Goal: Task Accomplishment & Management: Manage account settings

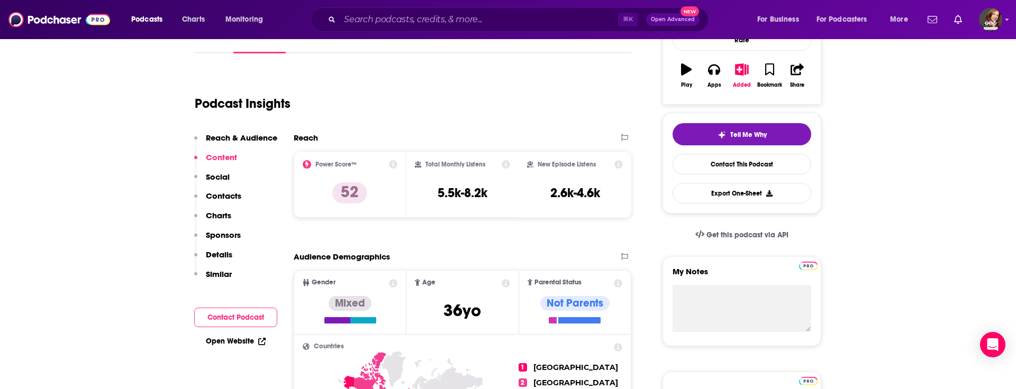
scroll to position [158, 0]
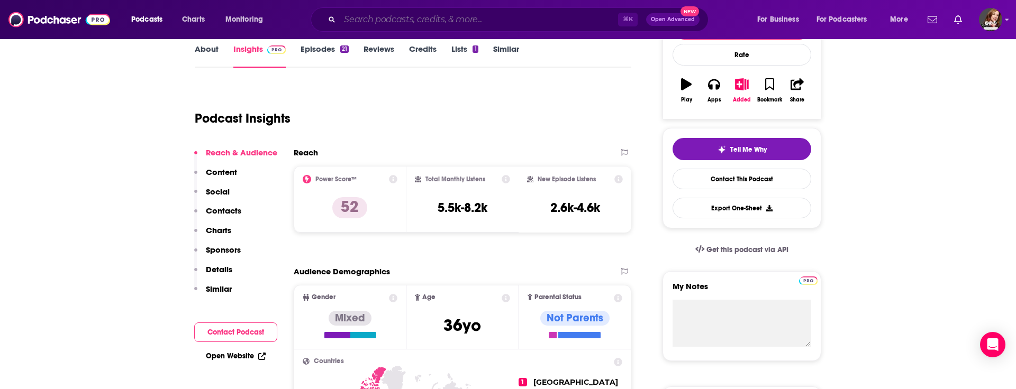
click at [361, 21] on input "Search podcasts, credits, & more..." at bounding box center [479, 19] width 278 height 17
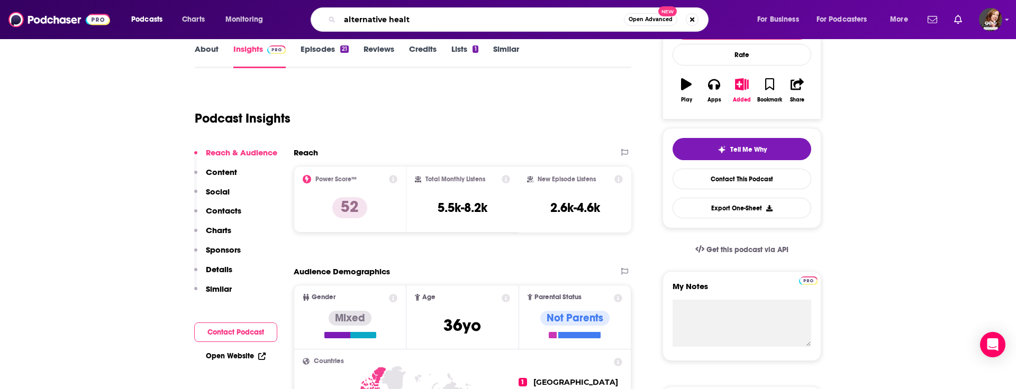
type input "alternative health"
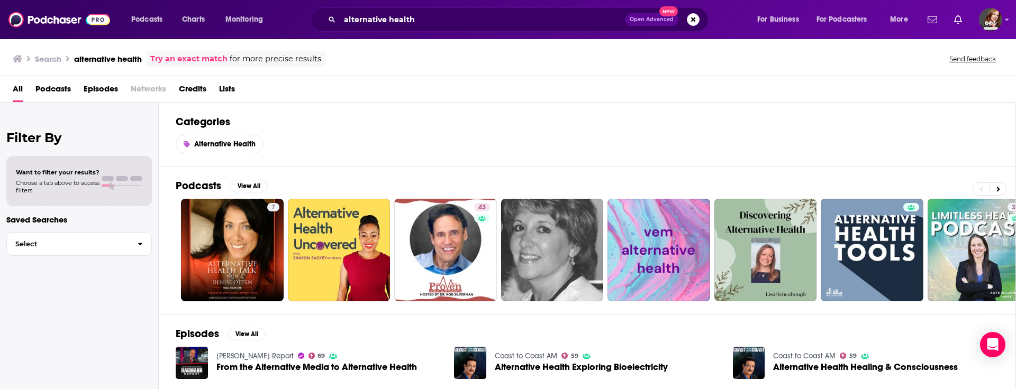
click at [48, 86] on span "Podcasts" at bounding box center [52, 91] width 35 height 22
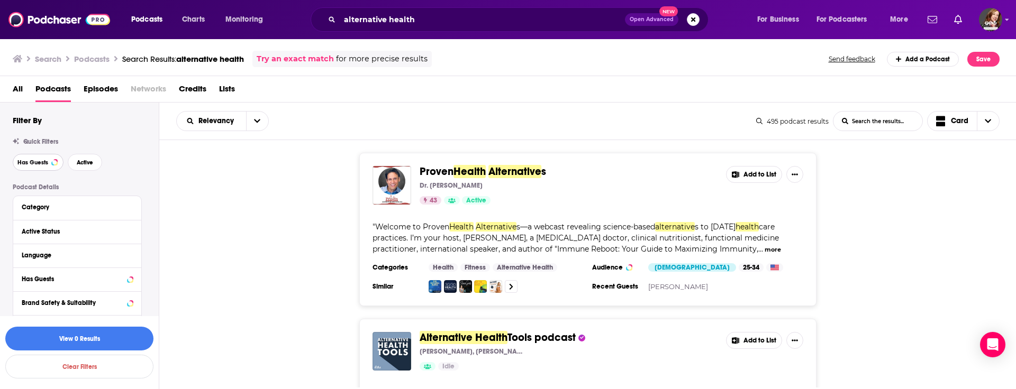
click at [30, 162] on span "Has Guests" at bounding box center [32, 163] width 31 height 6
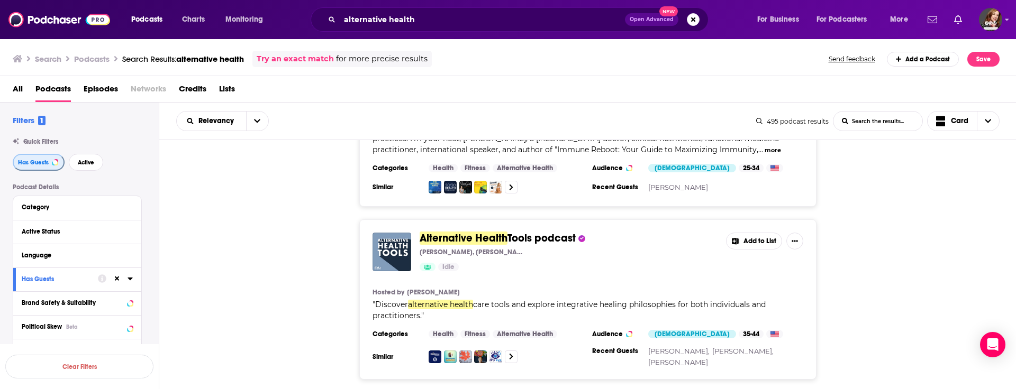
scroll to position [101, 0]
click at [752, 243] on button "Add to List" at bounding box center [754, 240] width 56 height 17
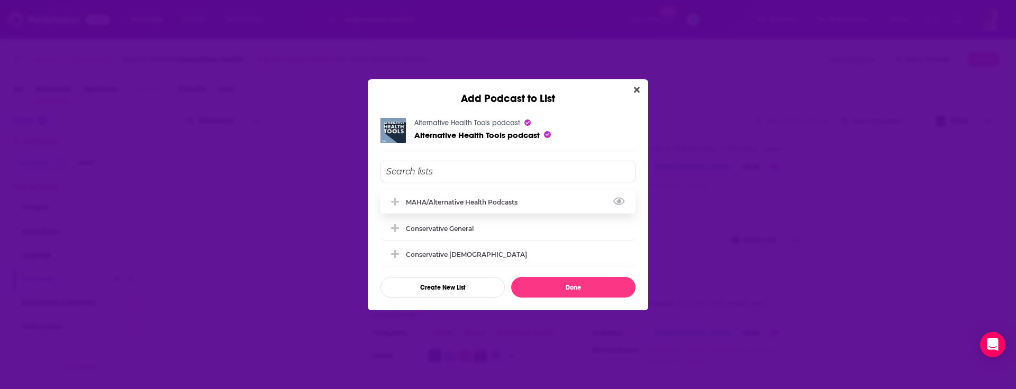
click at [519, 201] on div "MAHA/Alternative Health Podcasts" at bounding box center [465, 202] width 118 height 8
click at [577, 296] on button "Done" at bounding box center [573, 287] width 124 height 21
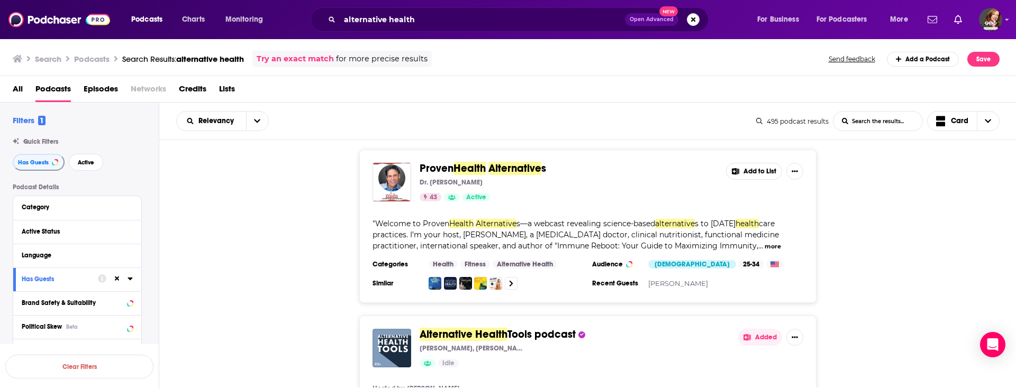
scroll to position [0, 0]
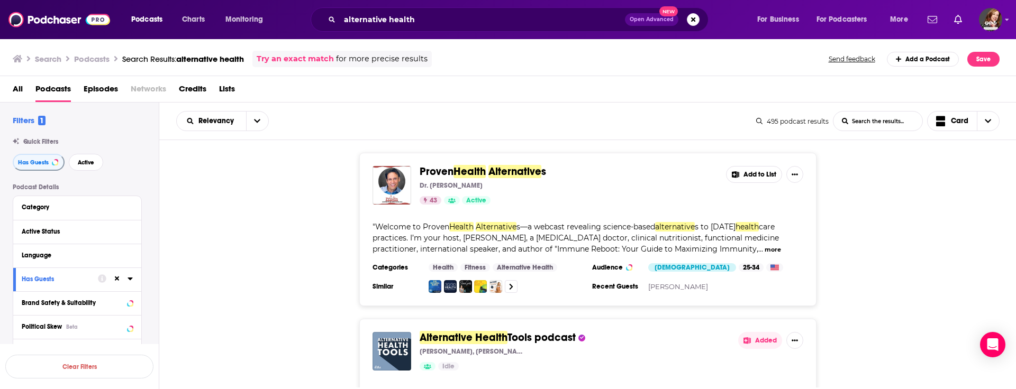
click at [746, 176] on button "Add to List" at bounding box center [754, 174] width 56 height 17
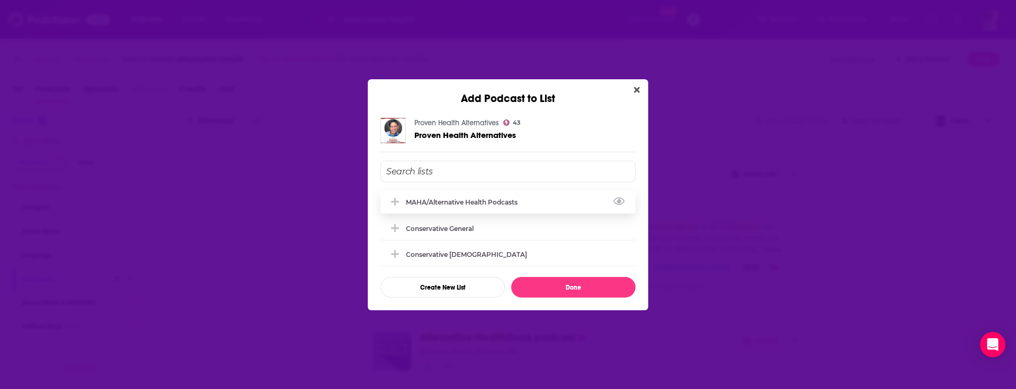
click at [529, 200] on div "MAHA/Alternative Health Podcasts" at bounding box center [507, 201] width 255 height 23
click at [573, 289] on button "Done" at bounding box center [573, 287] width 124 height 21
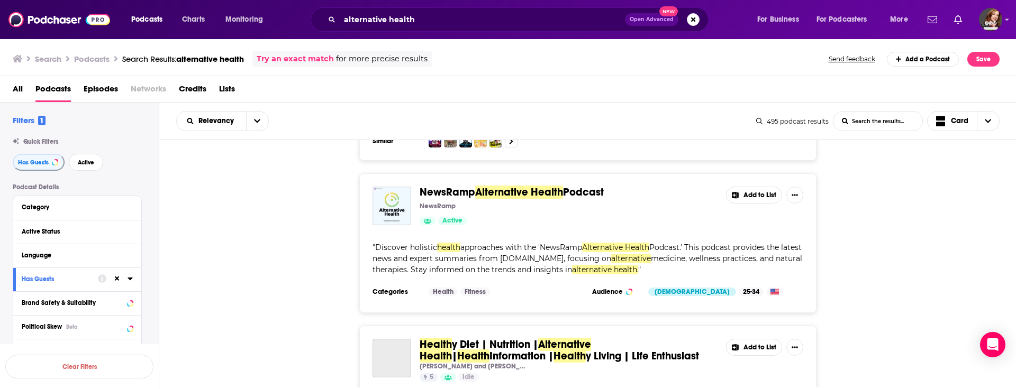
scroll to position [484, 0]
click at [749, 194] on button "Add to List" at bounding box center [754, 196] width 56 height 17
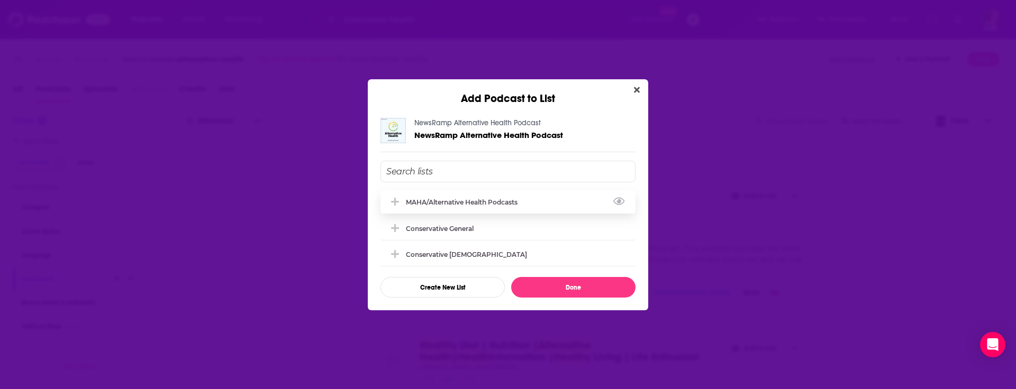
click at [493, 199] on div "MAHA/Alternative Health Podcasts" at bounding box center [465, 202] width 118 height 8
click at [582, 286] on button "Done" at bounding box center [573, 287] width 124 height 21
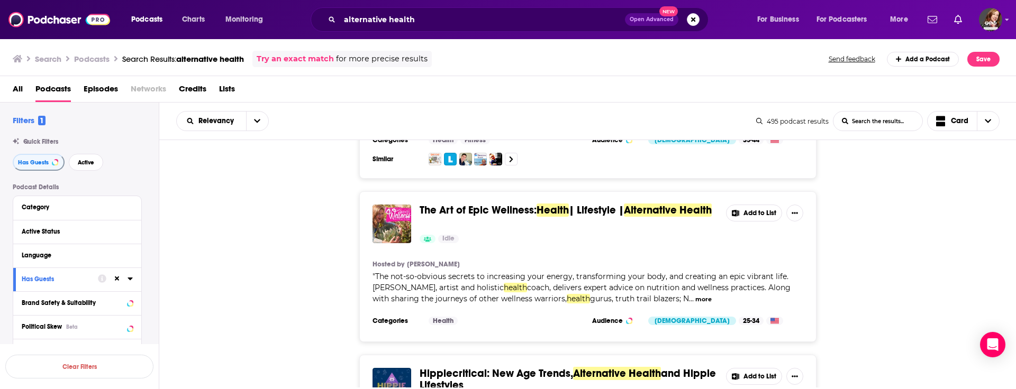
scroll to position [796, 0]
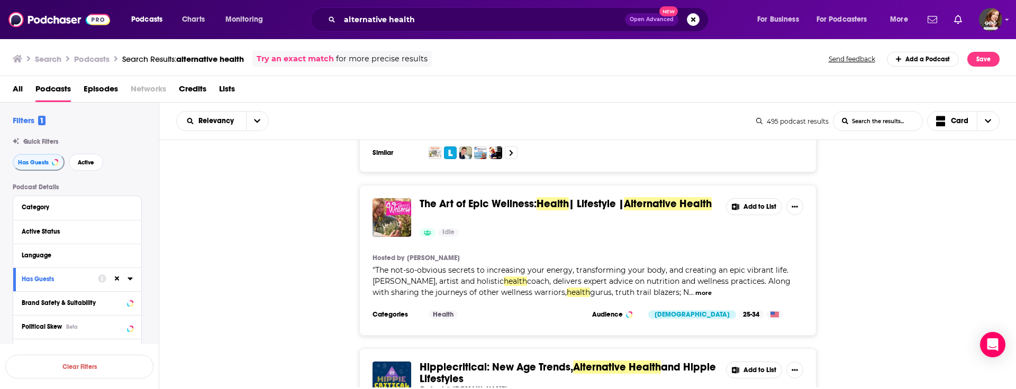
click at [752, 207] on button "Add to List" at bounding box center [754, 206] width 56 height 17
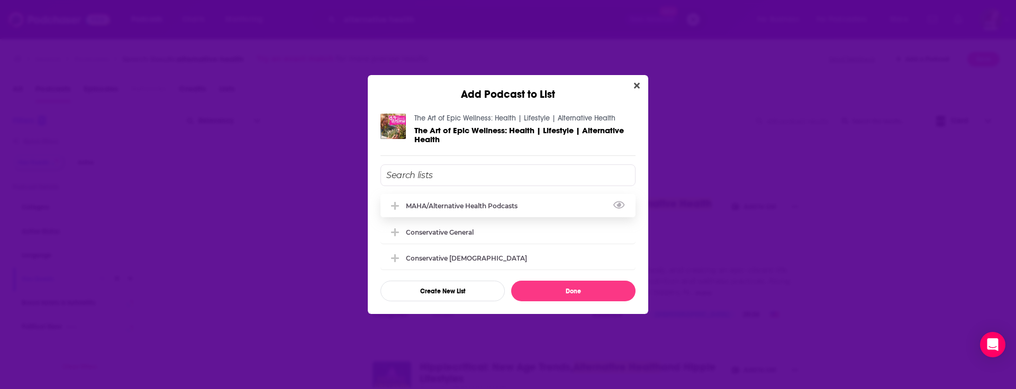
click at [469, 207] on div "MAHA/Alternative Health Podcasts" at bounding box center [465, 206] width 118 height 8
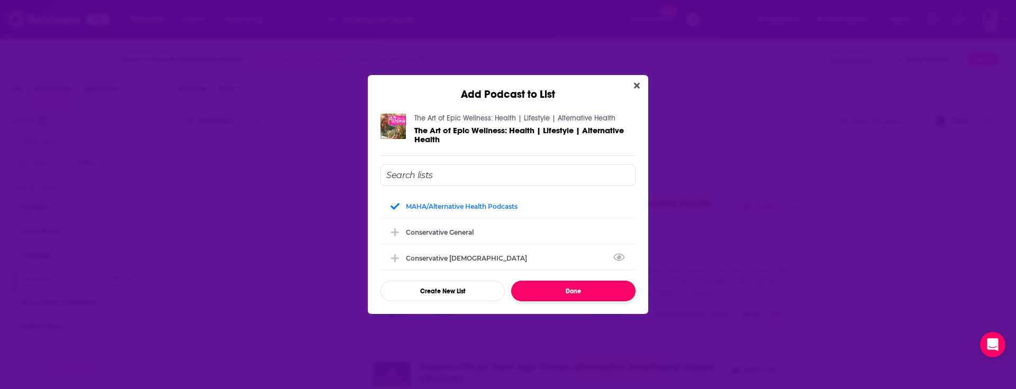
click at [600, 294] on button "Done" at bounding box center [573, 291] width 124 height 21
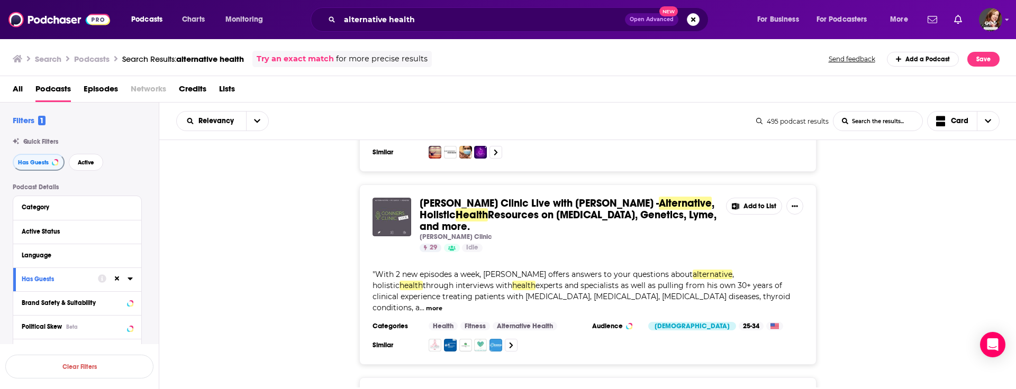
scroll to position [1143, 0]
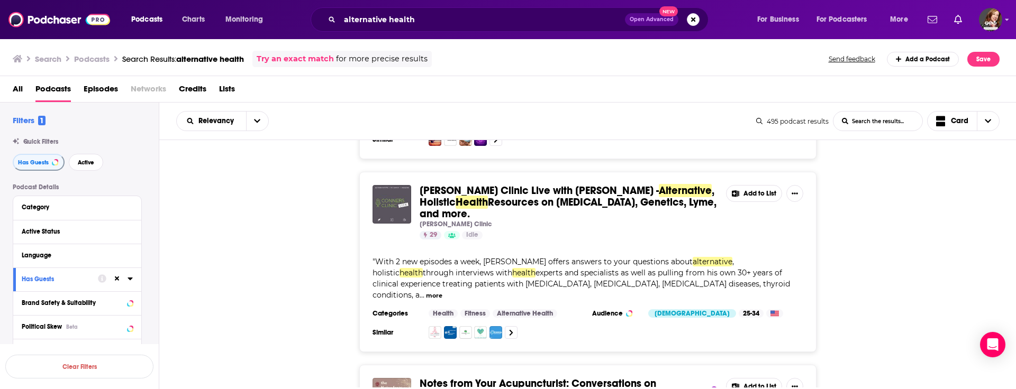
click at [753, 193] on button "Add to List" at bounding box center [754, 193] width 56 height 17
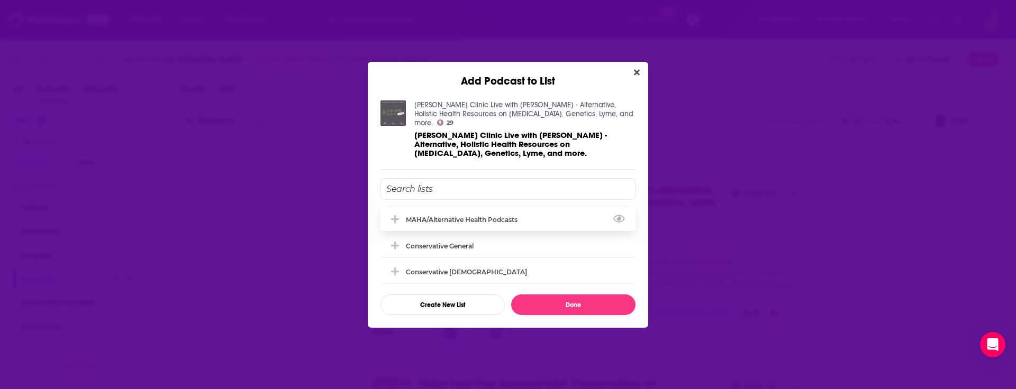
click at [488, 216] on div "MAHA/Alternative Health Podcasts" at bounding box center [465, 220] width 118 height 8
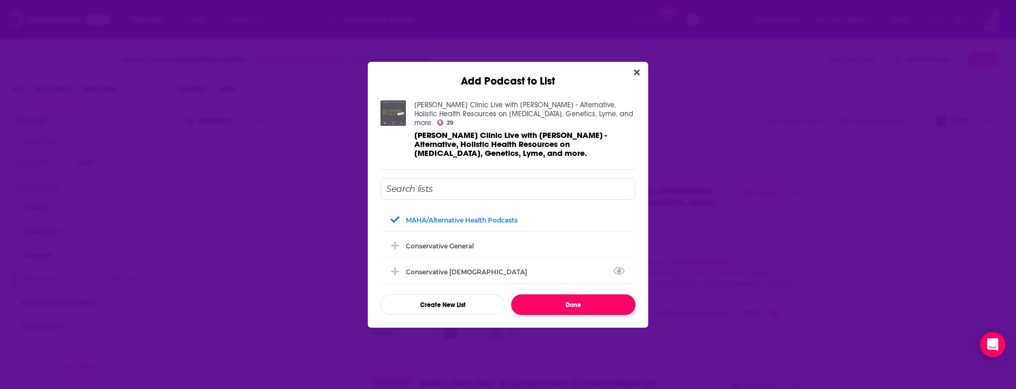
click at [577, 299] on button "Done" at bounding box center [573, 305] width 124 height 21
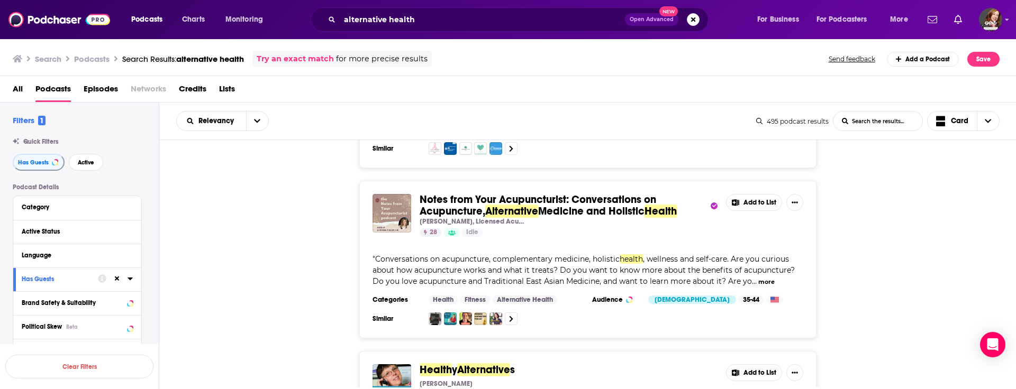
scroll to position [1333, 0]
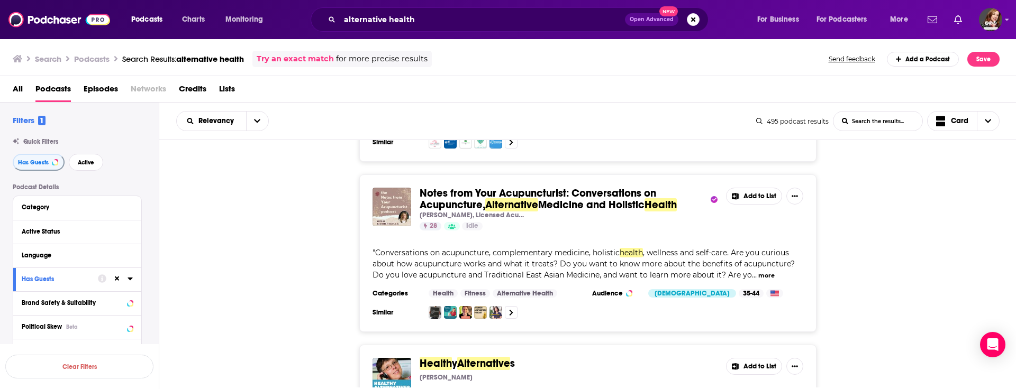
click at [754, 188] on button "Add to List" at bounding box center [754, 196] width 56 height 17
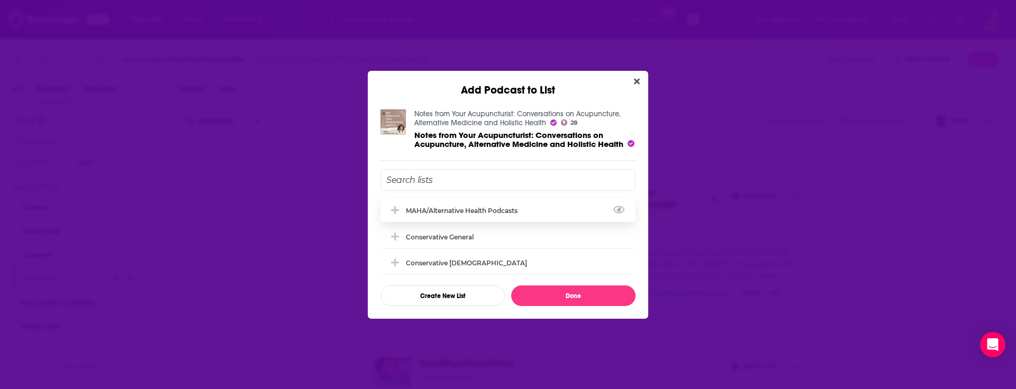
click at [562, 217] on div "MAHA/Alternative Health Podcasts" at bounding box center [507, 210] width 255 height 23
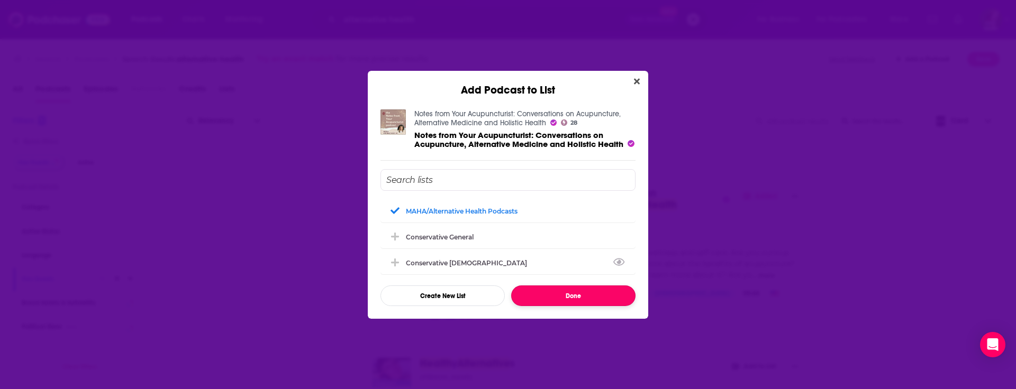
click at [586, 305] on button "Done" at bounding box center [573, 296] width 124 height 21
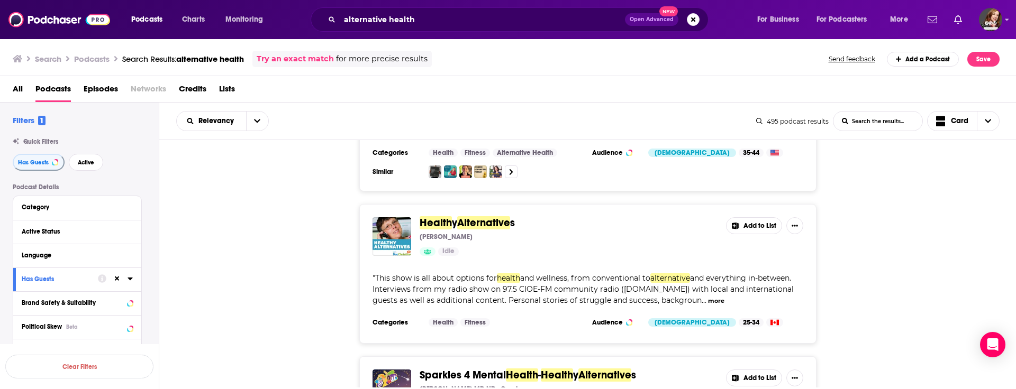
scroll to position [1483, 0]
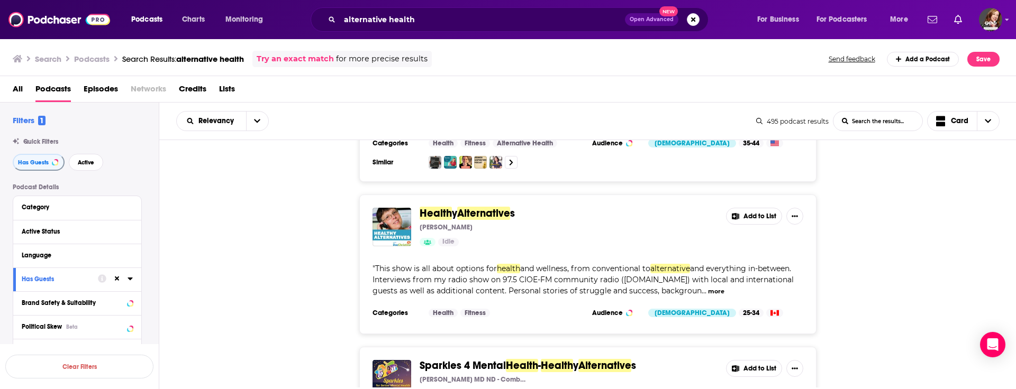
click at [767, 208] on button "Add to List" at bounding box center [754, 216] width 56 height 17
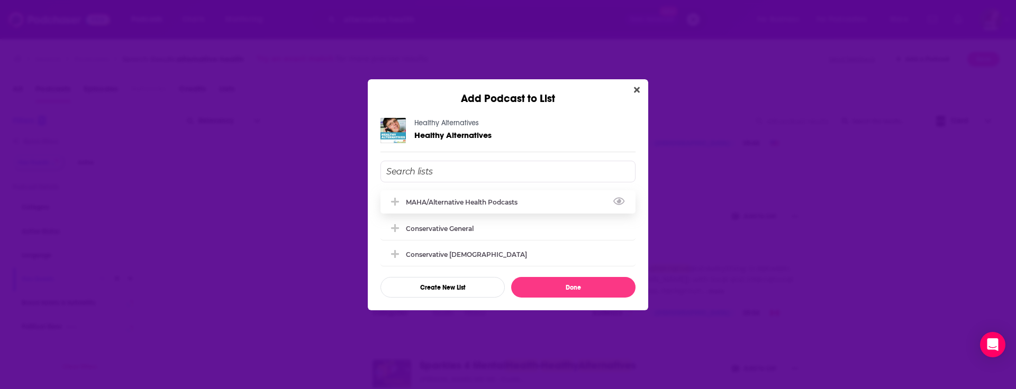
click at [442, 204] on div "MAHA/Alternative Health Podcasts" at bounding box center [465, 202] width 118 height 8
click at [577, 285] on button "Done" at bounding box center [573, 287] width 124 height 21
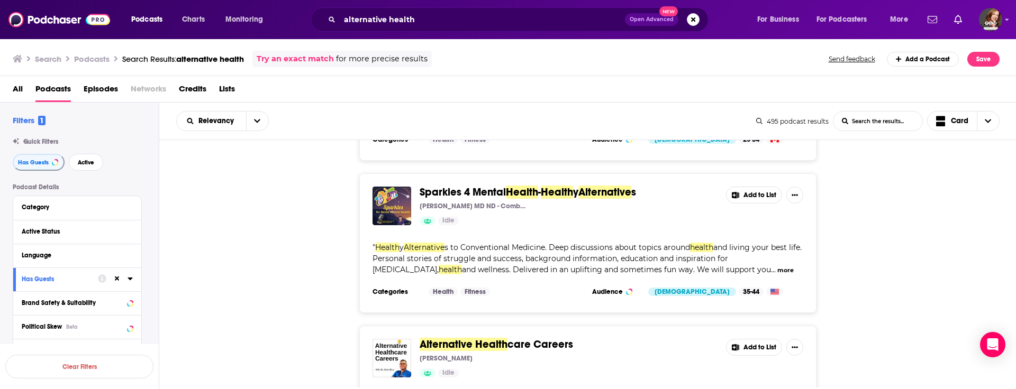
scroll to position [1655, 0]
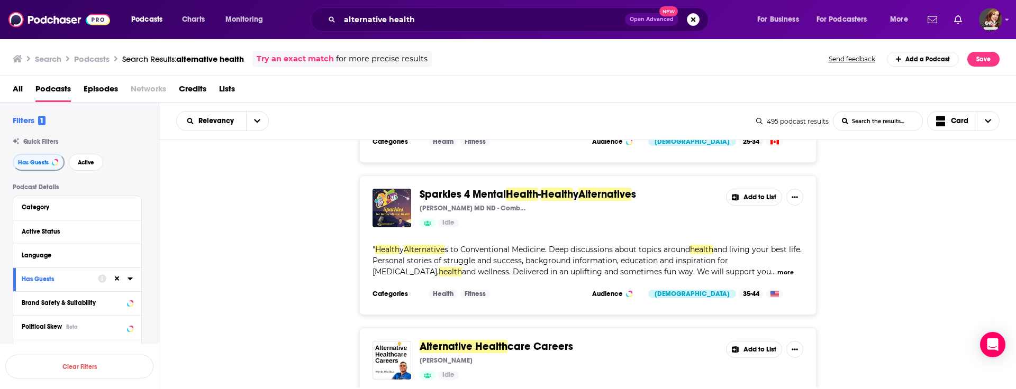
click at [756, 189] on button "Add to List" at bounding box center [754, 197] width 56 height 17
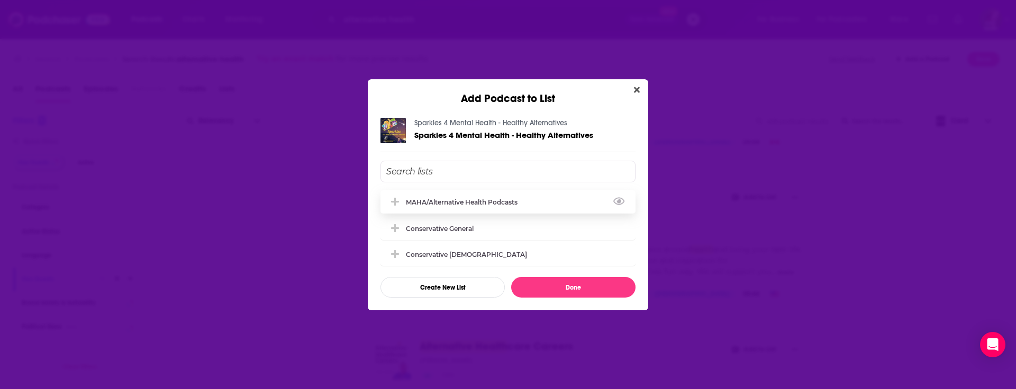
click at [548, 192] on div "MAHA/Alternative Health Podcasts" at bounding box center [507, 201] width 255 height 23
click at [574, 288] on button "Done" at bounding box center [573, 287] width 124 height 21
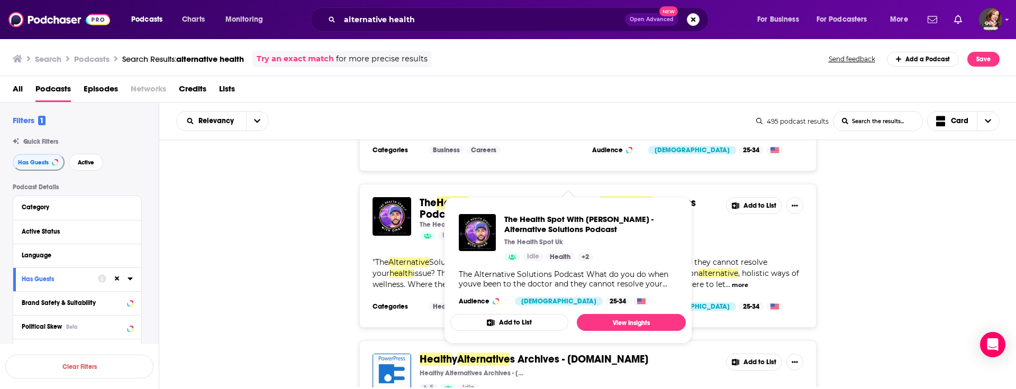
scroll to position [1932, 0]
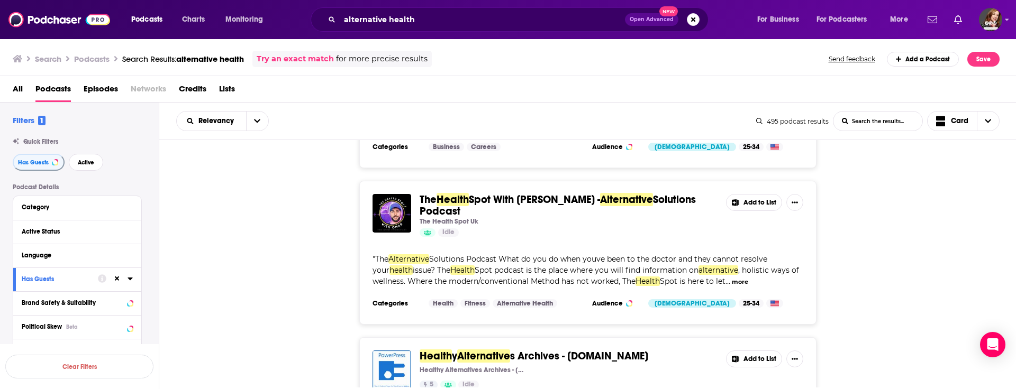
click at [741, 194] on button "Add to List" at bounding box center [754, 202] width 56 height 17
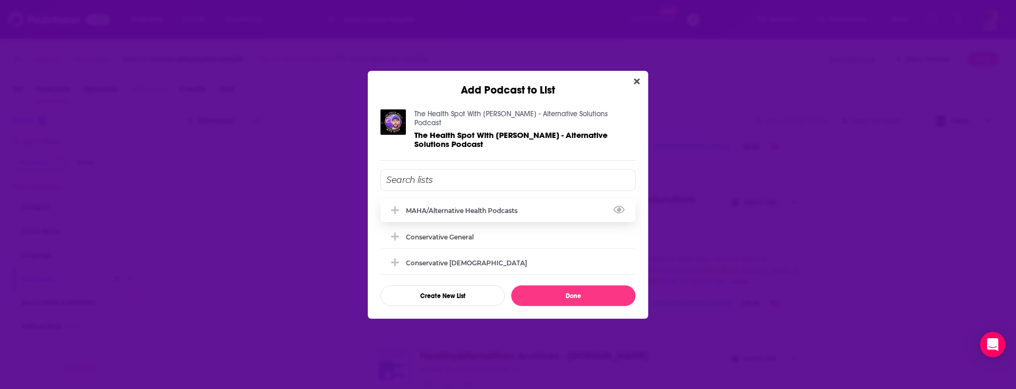
click at [560, 203] on div "MAHA/Alternative Health Podcasts" at bounding box center [507, 210] width 255 height 23
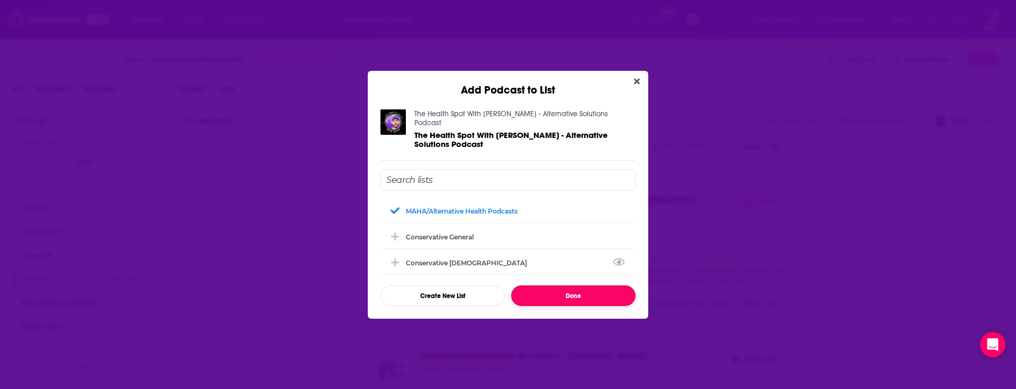
click at [586, 295] on button "Done" at bounding box center [573, 296] width 124 height 21
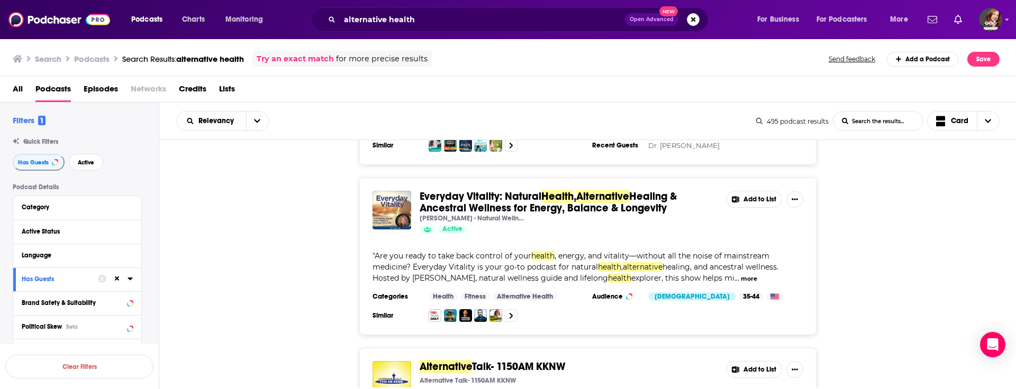
scroll to position [2238, 0]
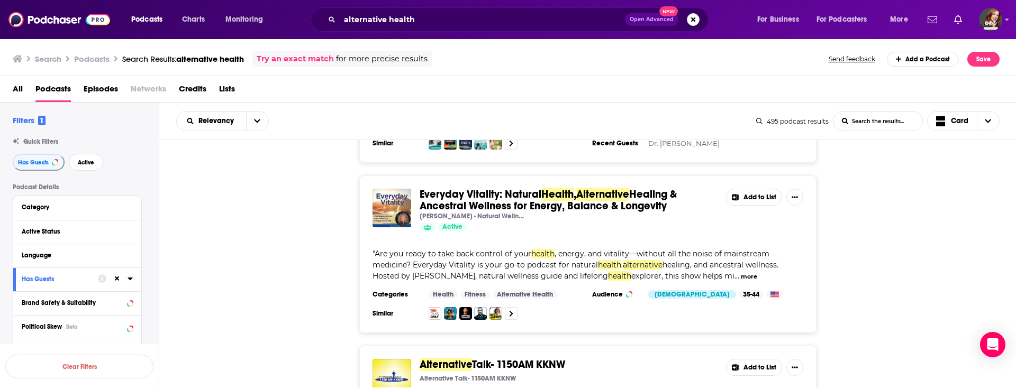
click at [748, 189] on button "Add to List" at bounding box center [754, 197] width 56 height 17
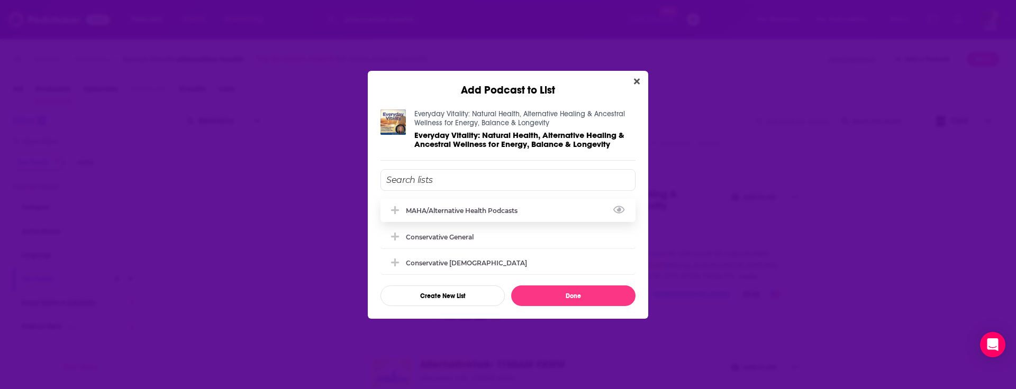
click at [466, 210] on div "MAHA/Alternative Health Podcasts" at bounding box center [465, 211] width 118 height 8
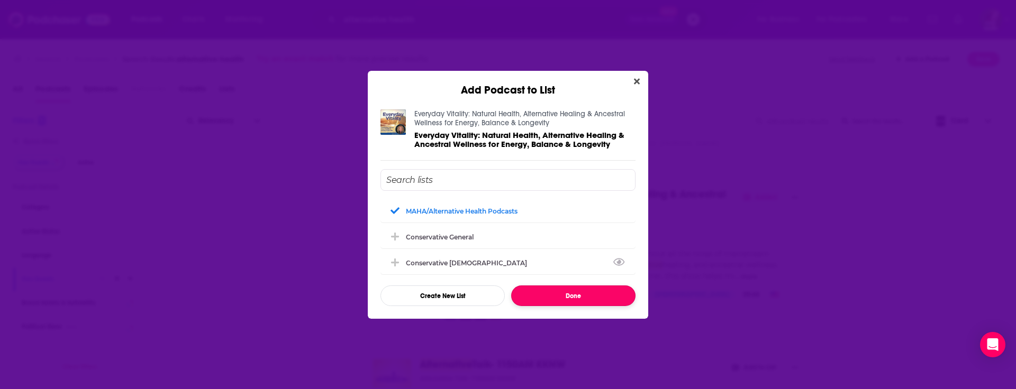
click at [571, 293] on button "Done" at bounding box center [573, 296] width 124 height 21
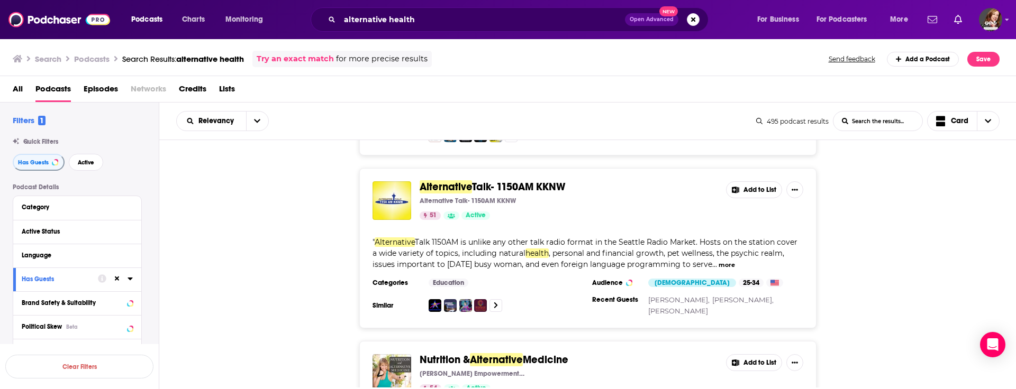
scroll to position [2414, 0]
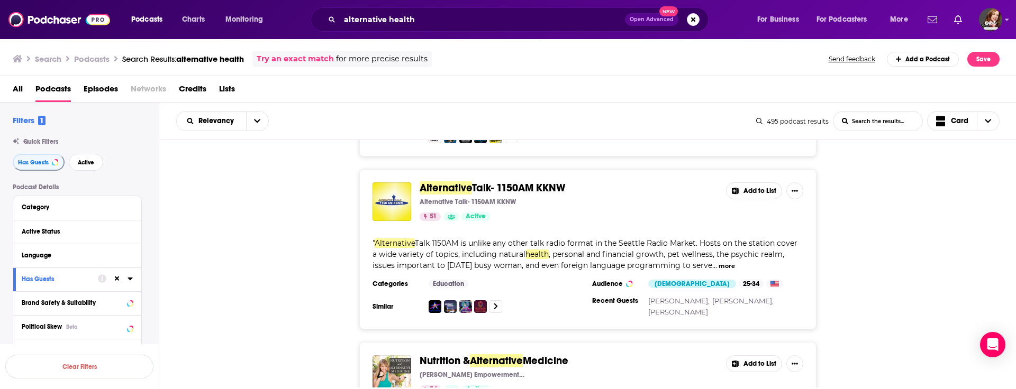
click at [754, 183] on button "Add to List" at bounding box center [754, 191] width 56 height 17
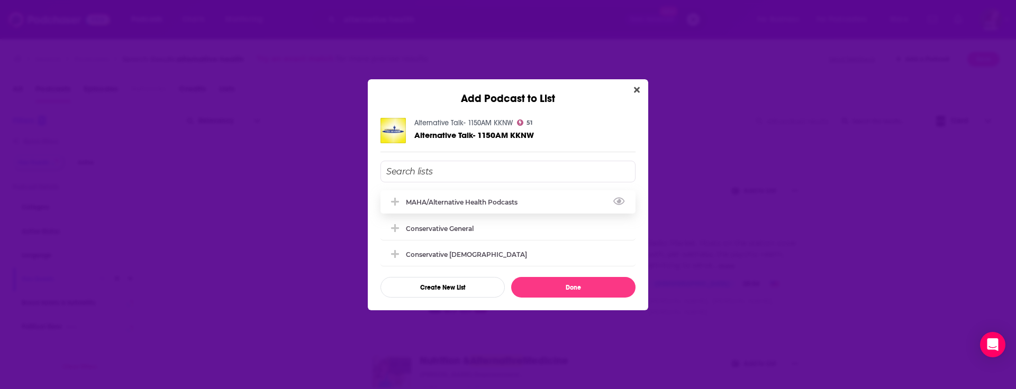
click at [562, 196] on div "MAHA/Alternative Health Podcasts" at bounding box center [507, 201] width 255 height 23
click at [591, 292] on button "Done" at bounding box center [573, 287] width 124 height 21
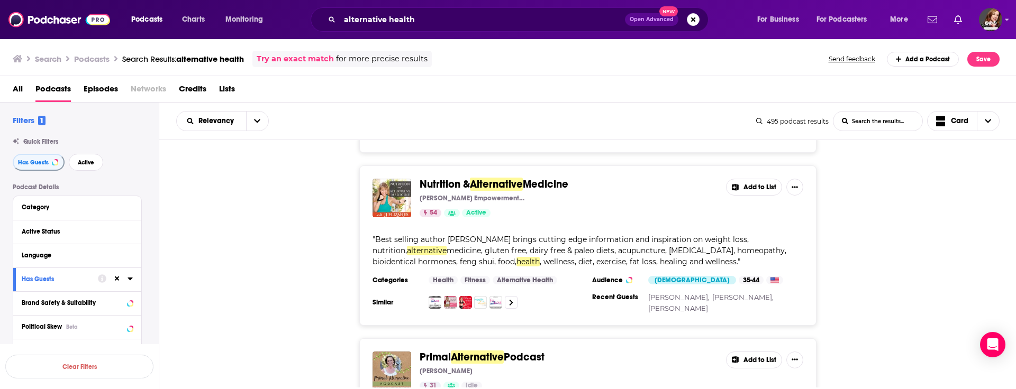
scroll to position [2588, 0]
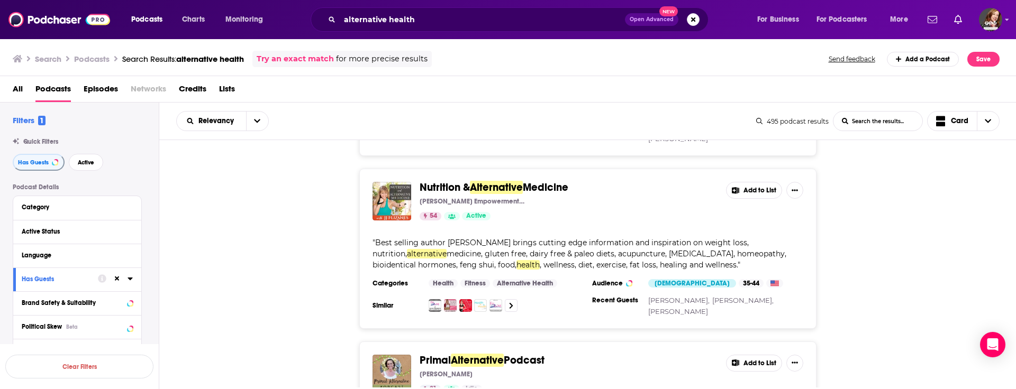
click at [753, 182] on button "Add to List" at bounding box center [754, 190] width 56 height 17
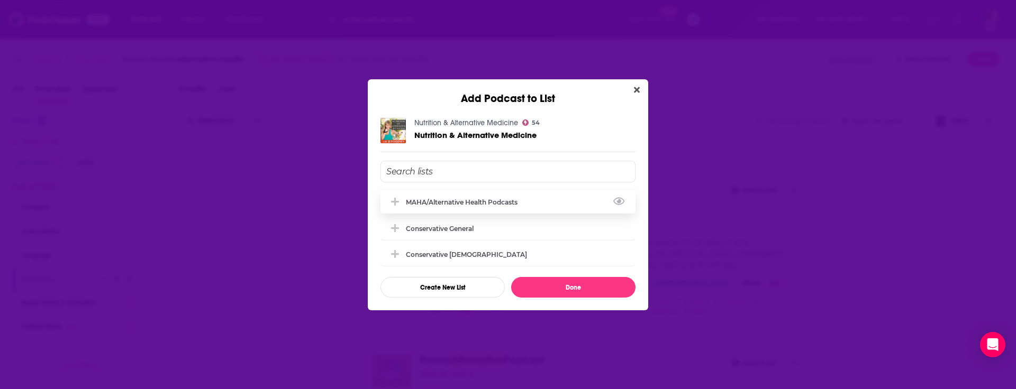
click at [511, 197] on div "MAHA/Alternative Health Podcasts" at bounding box center [507, 201] width 255 height 23
click at [562, 283] on button "Done" at bounding box center [573, 287] width 124 height 21
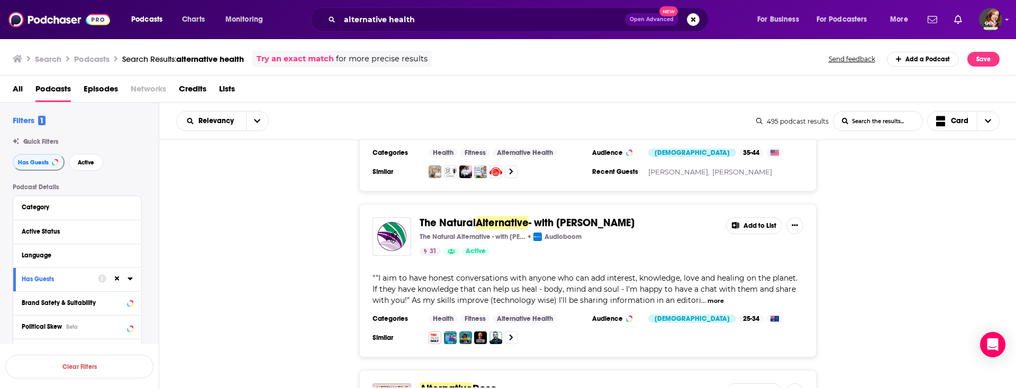
scroll to position [2898, 0]
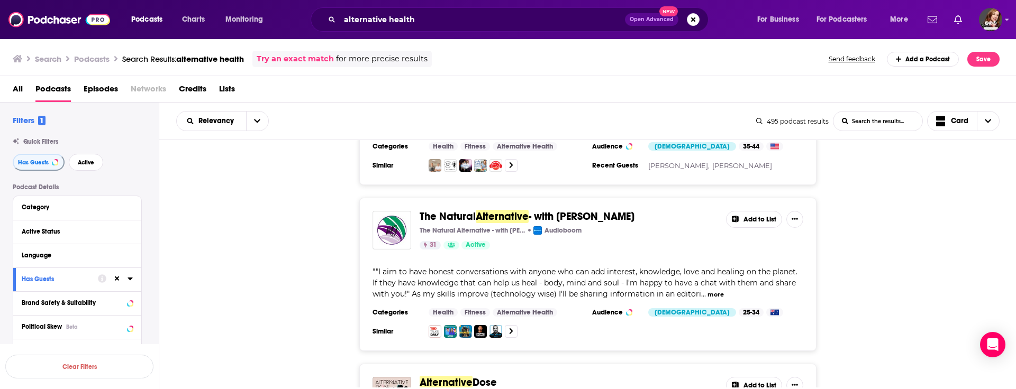
click at [754, 211] on button "Add to List" at bounding box center [754, 219] width 56 height 17
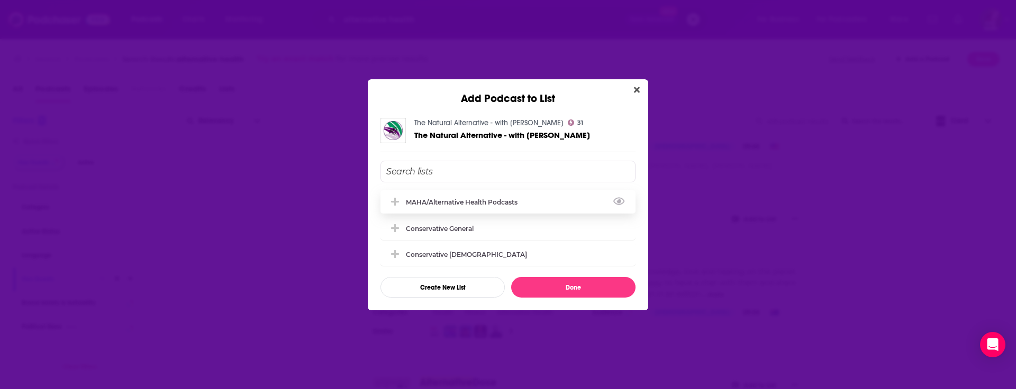
click at [504, 208] on div "MAHA/Alternative Health Podcasts" at bounding box center [507, 201] width 255 height 23
click at [576, 288] on button "Done" at bounding box center [573, 287] width 124 height 21
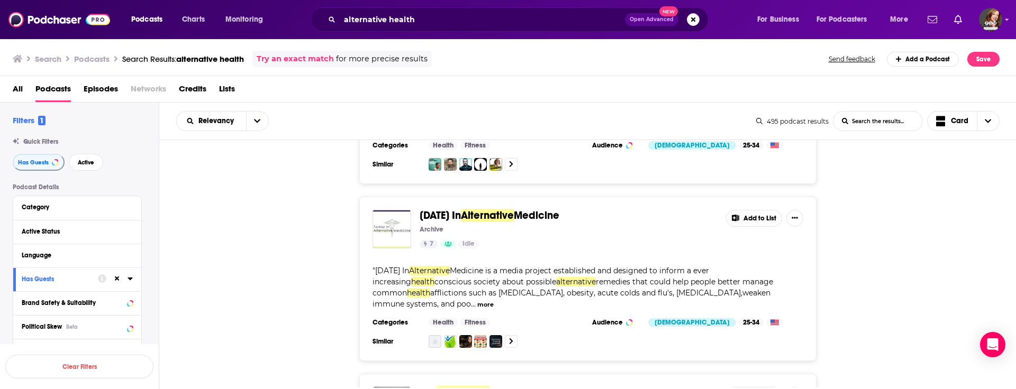
scroll to position [3232, 0]
click at [757, 209] on button "Add to List" at bounding box center [754, 217] width 56 height 17
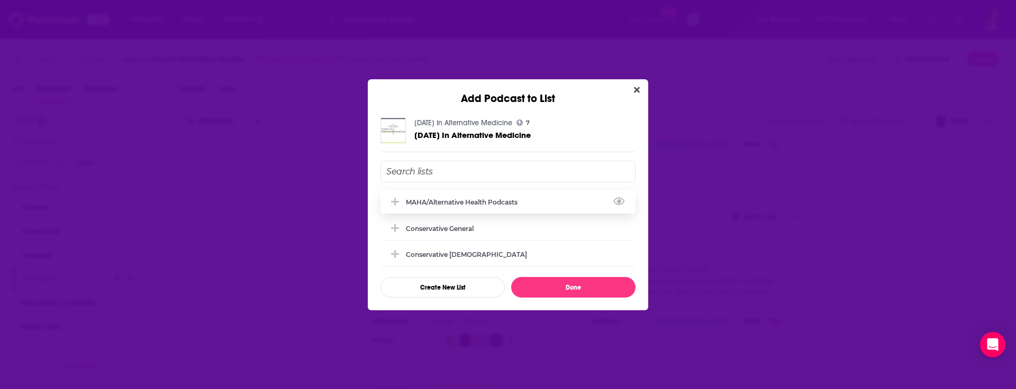
click at [531, 198] on div "MAHA/Alternative Health Podcasts" at bounding box center [507, 201] width 255 height 23
click at [574, 291] on button "Done" at bounding box center [573, 287] width 124 height 21
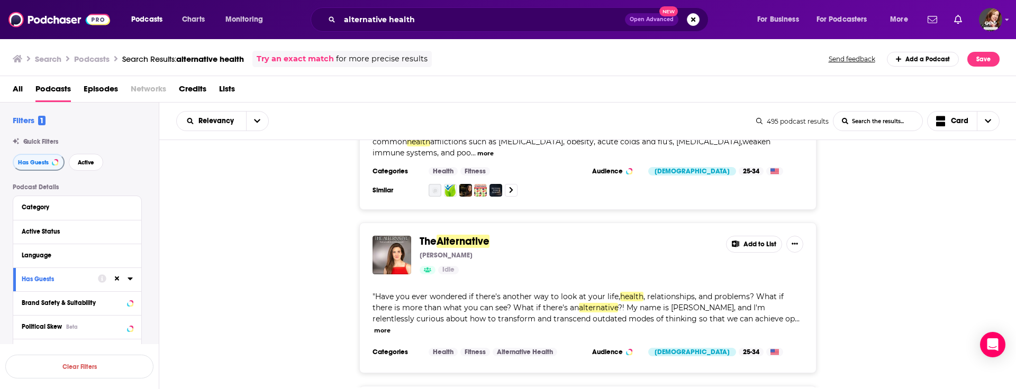
scroll to position [3385, 0]
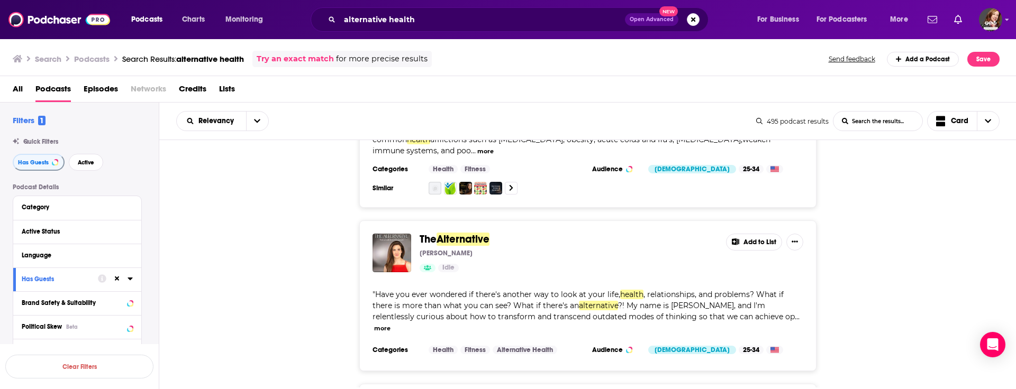
click at [748, 234] on button "Add to List" at bounding box center [754, 242] width 56 height 17
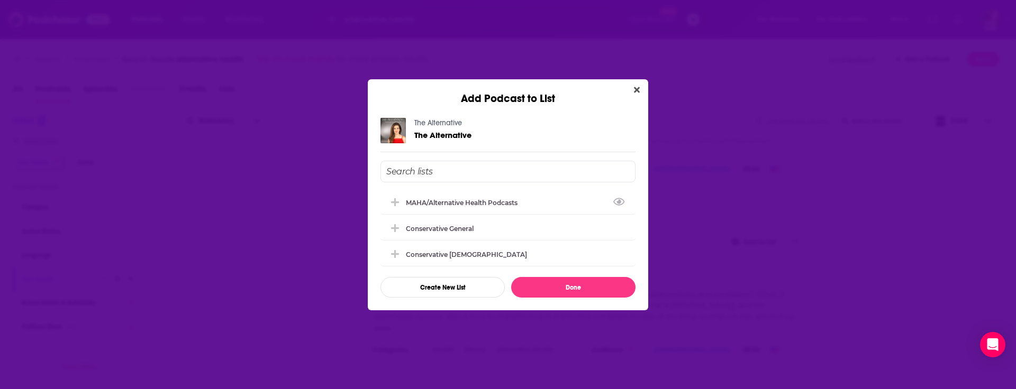
click at [482, 188] on div "MAHA/Alternative Health Podcasts Conservative general Conservative [DEMOGRAPHIC…" at bounding box center [507, 229] width 255 height 137
click at [477, 204] on div "MAHA/Alternative Health Podcasts" at bounding box center [465, 202] width 118 height 8
click at [571, 284] on button "Done" at bounding box center [573, 287] width 124 height 21
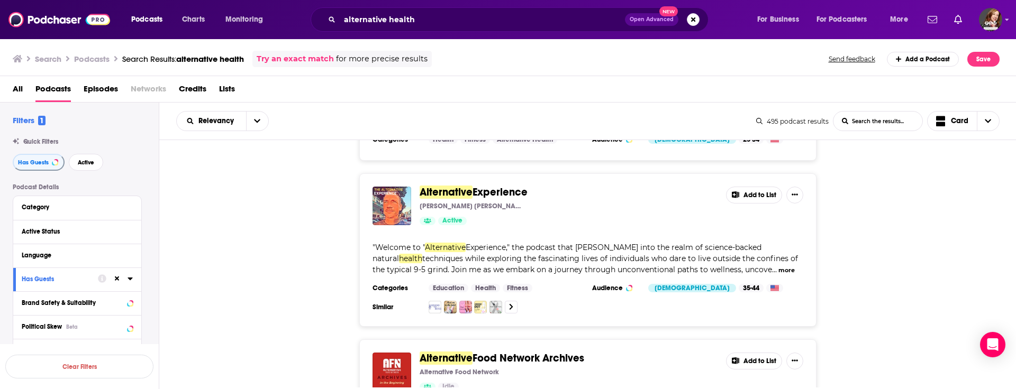
scroll to position [3588, 0]
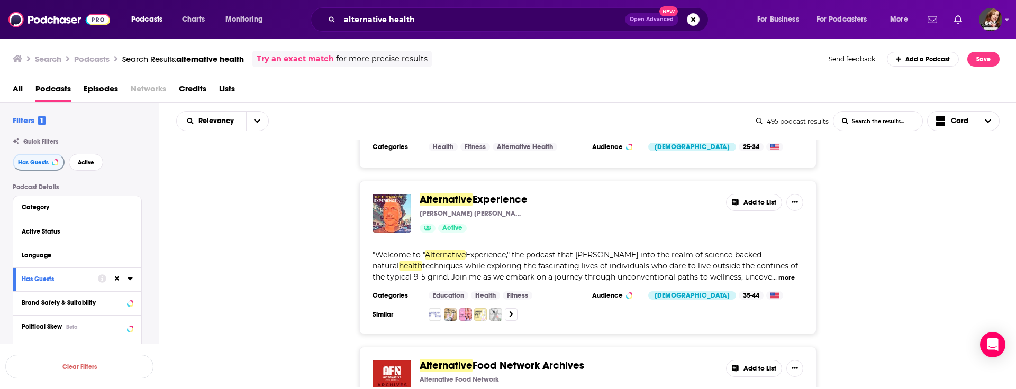
click at [754, 194] on button "Add to List" at bounding box center [754, 202] width 56 height 17
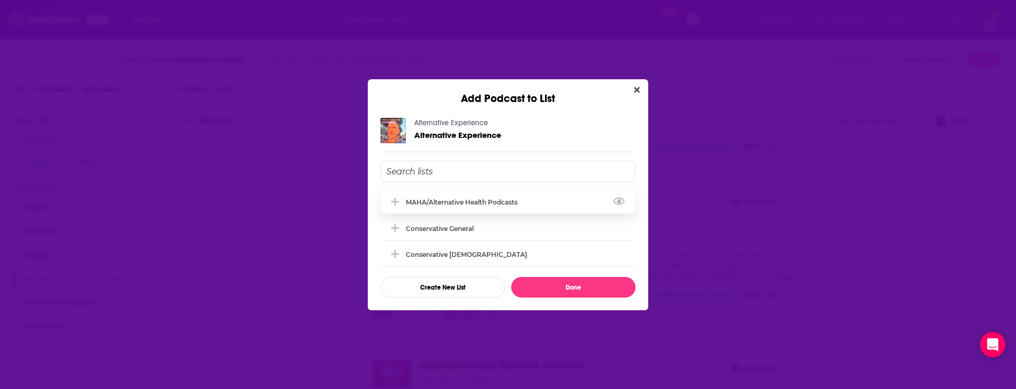
click at [490, 203] on div "MAHA/Alternative Health Podcasts" at bounding box center [465, 202] width 118 height 8
click at [572, 288] on button "Done" at bounding box center [573, 287] width 124 height 21
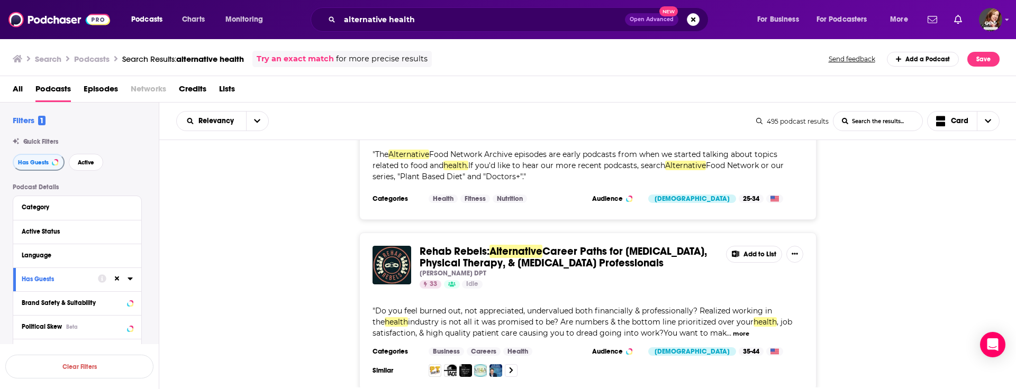
scroll to position [3885, 0]
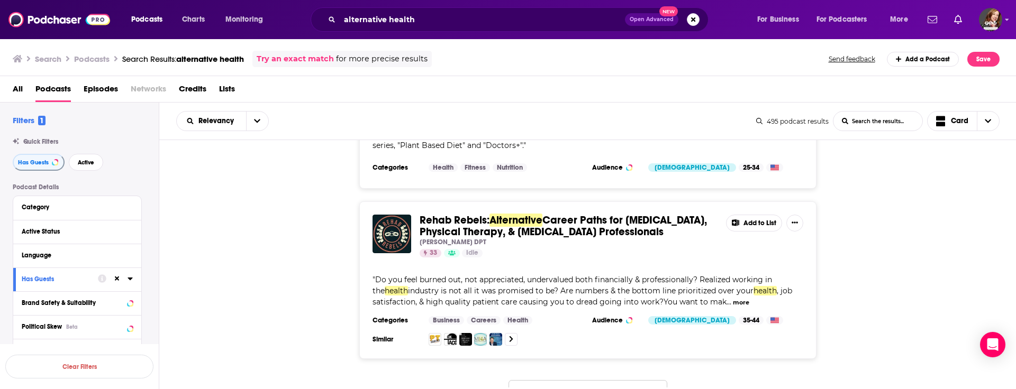
click at [585, 380] on button "Load More..." at bounding box center [587, 394] width 159 height 29
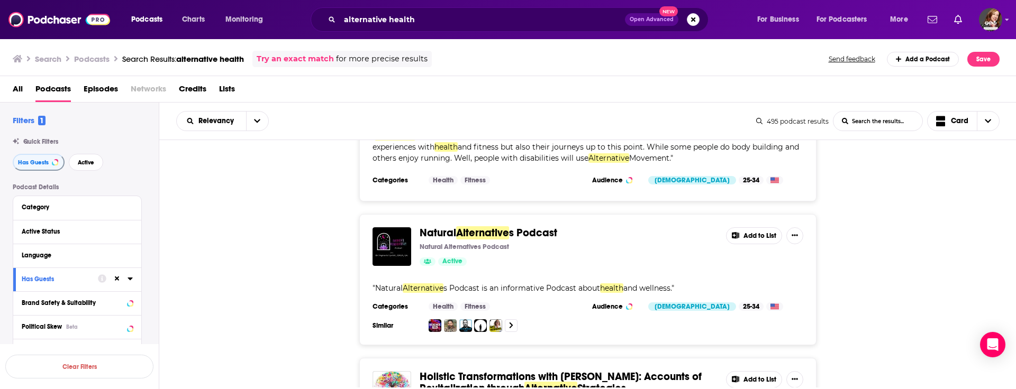
scroll to position [4198, 0]
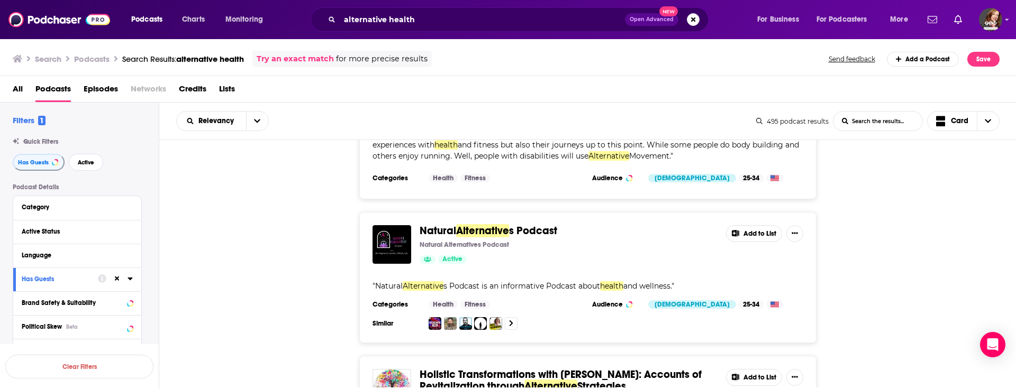
click at [749, 225] on button "Add to List" at bounding box center [754, 233] width 56 height 17
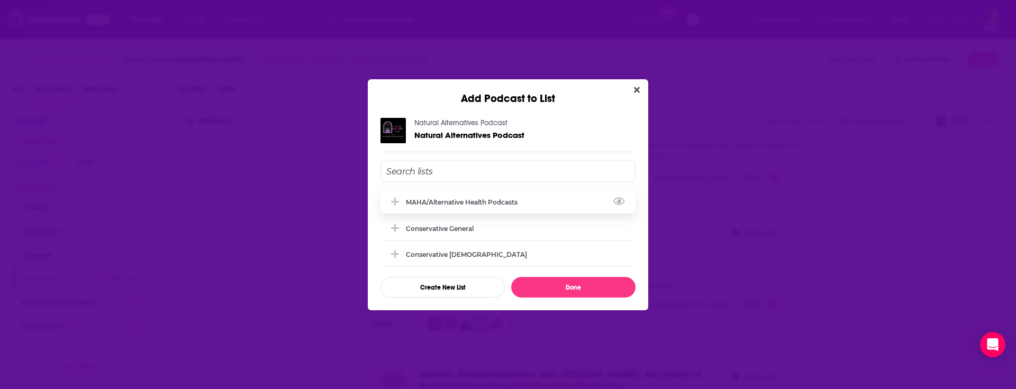
click at [480, 204] on div "MAHA/Alternative Health Podcasts" at bounding box center [465, 202] width 118 height 8
click at [572, 287] on button "Done" at bounding box center [573, 287] width 124 height 21
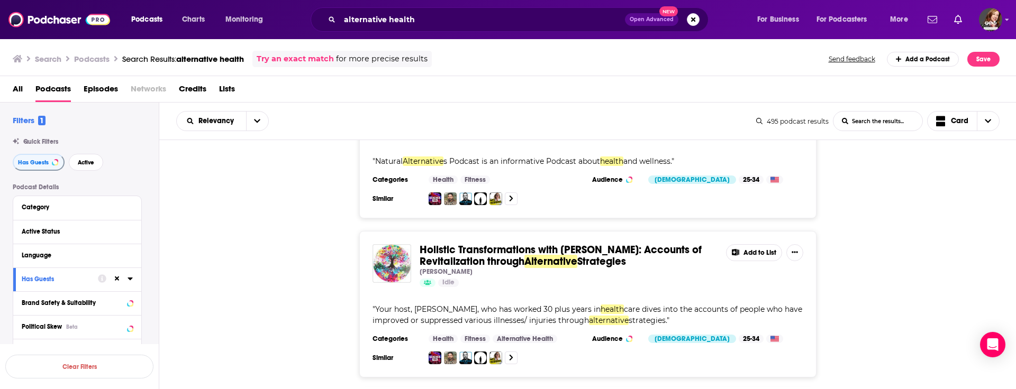
scroll to position [4334, 0]
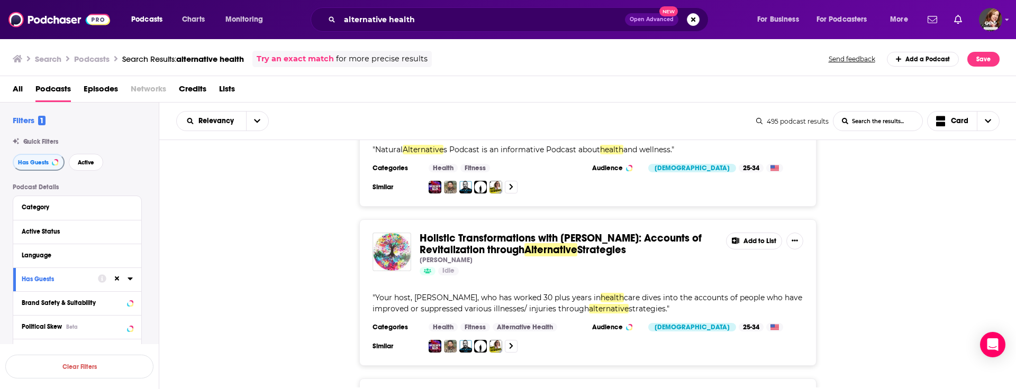
click at [750, 233] on button "Add to List" at bounding box center [754, 241] width 56 height 17
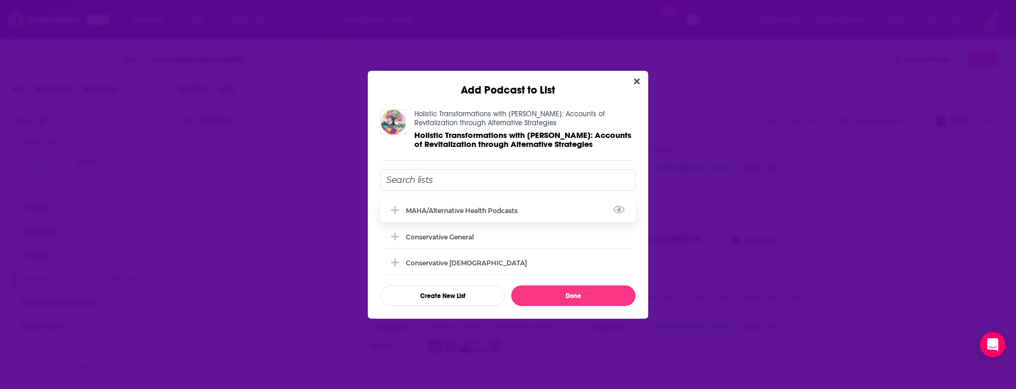
click at [510, 207] on div "MAHA/Alternative Health Podcasts" at bounding box center [465, 211] width 118 height 8
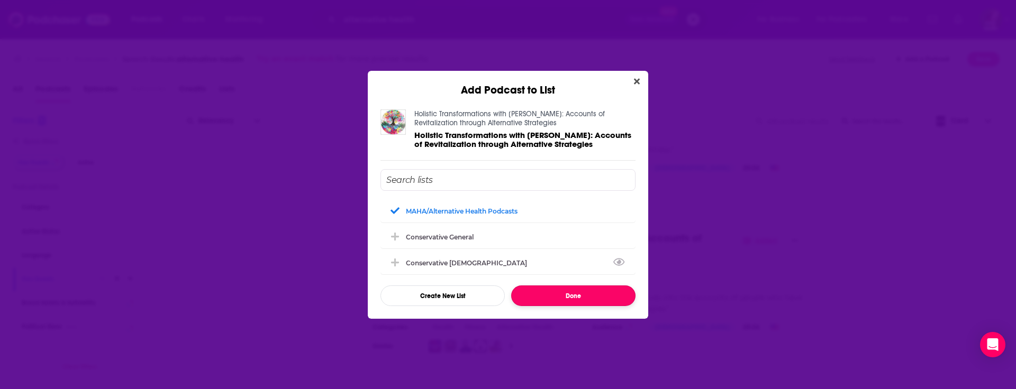
click at [570, 294] on button "Done" at bounding box center [573, 296] width 124 height 21
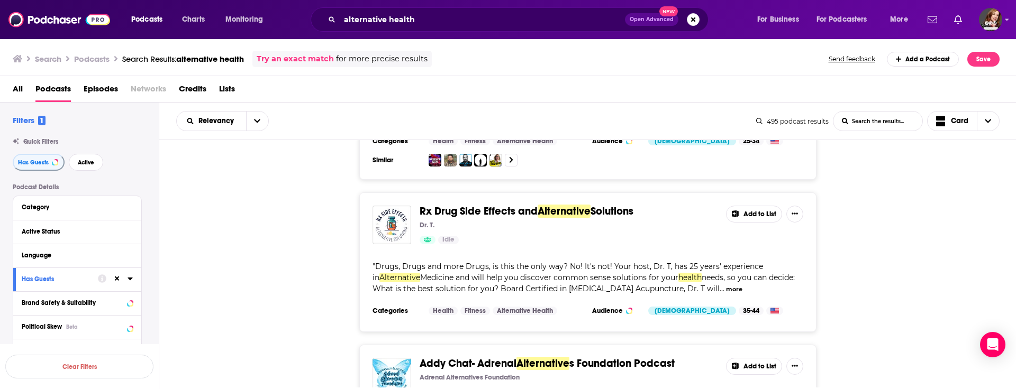
scroll to position [4513, 0]
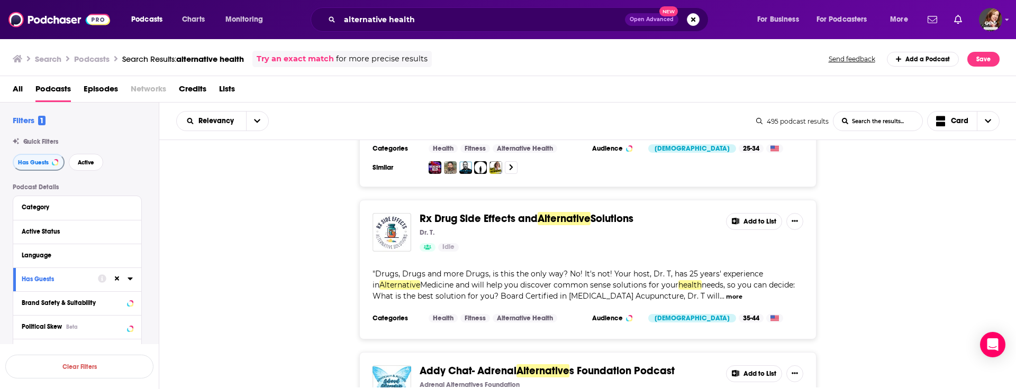
click at [752, 213] on button "Add to List" at bounding box center [754, 221] width 56 height 17
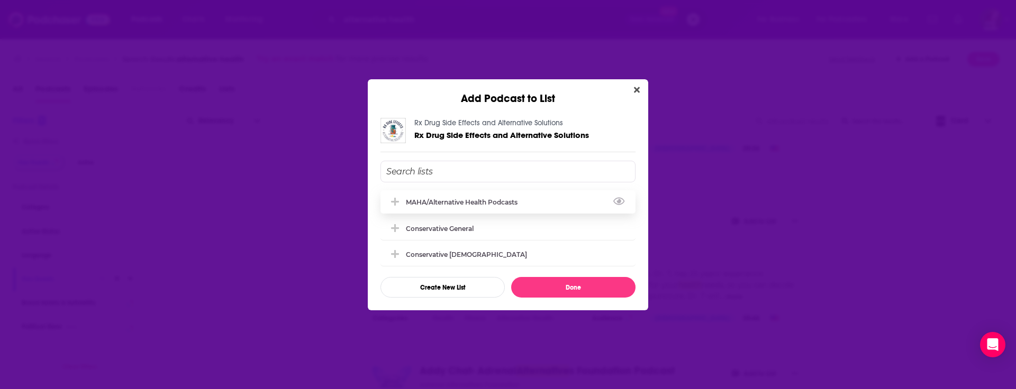
click at [501, 205] on div "MAHA/Alternative Health Podcasts" at bounding box center [465, 202] width 118 height 8
click at [570, 286] on button "Done" at bounding box center [573, 287] width 124 height 21
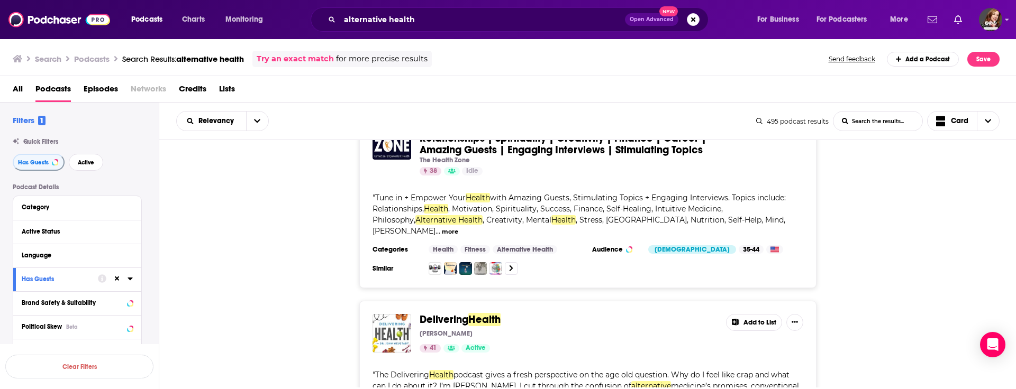
scroll to position [5792, 0]
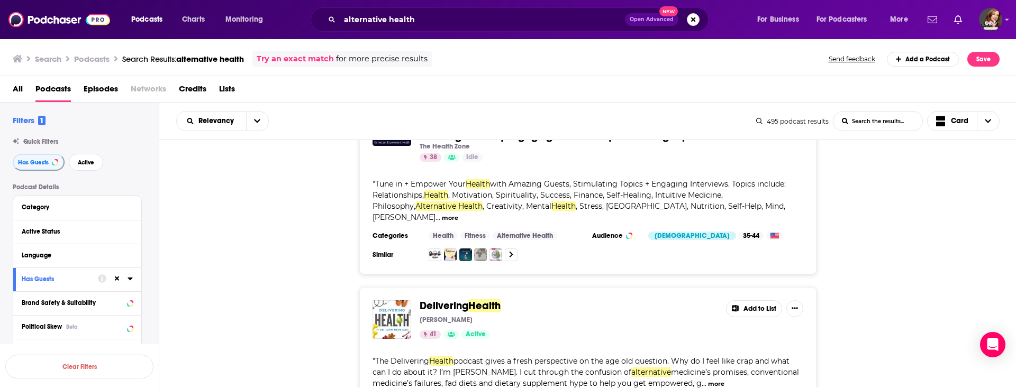
click at [754, 300] on button "Add to List" at bounding box center [754, 308] width 56 height 17
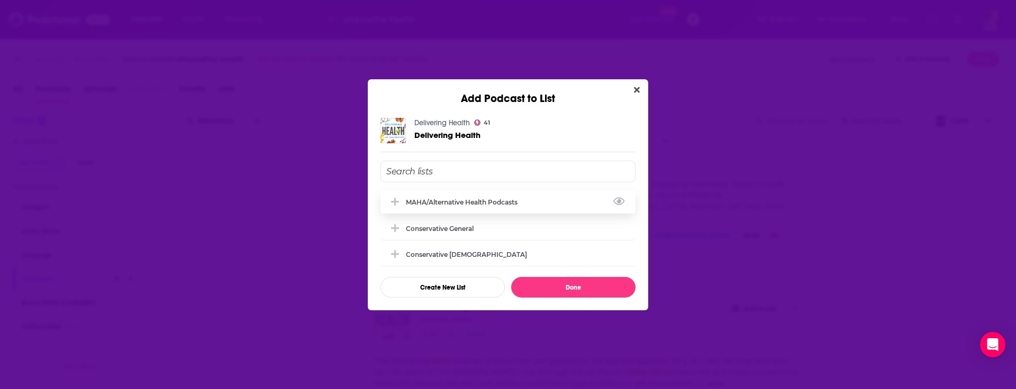
click at [500, 203] on div "MAHA/Alternative Health Podcasts" at bounding box center [465, 202] width 118 height 8
click at [586, 292] on button "Done" at bounding box center [573, 287] width 124 height 21
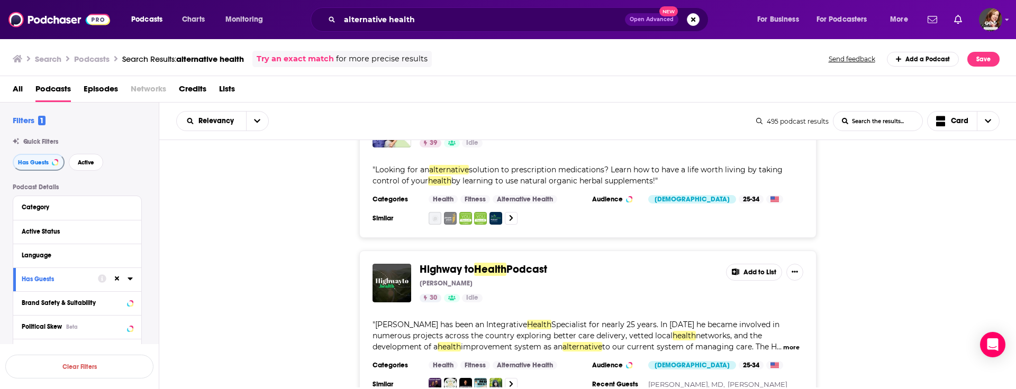
scroll to position [6154, 0]
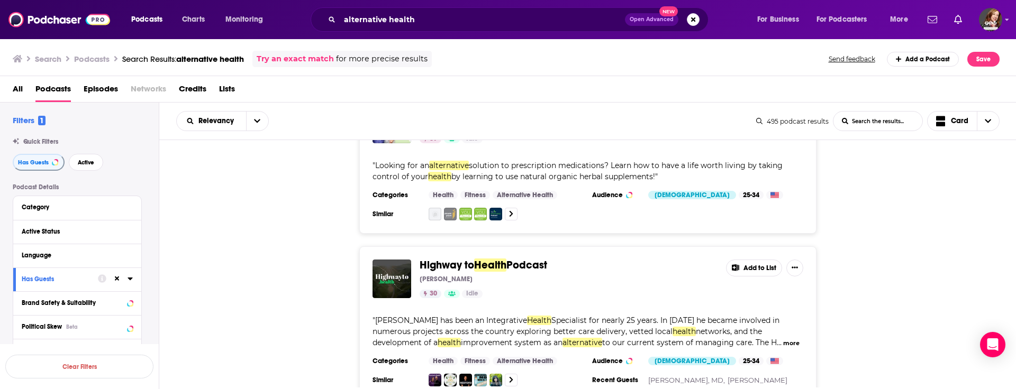
click at [747, 260] on button "Add to List" at bounding box center [754, 268] width 56 height 17
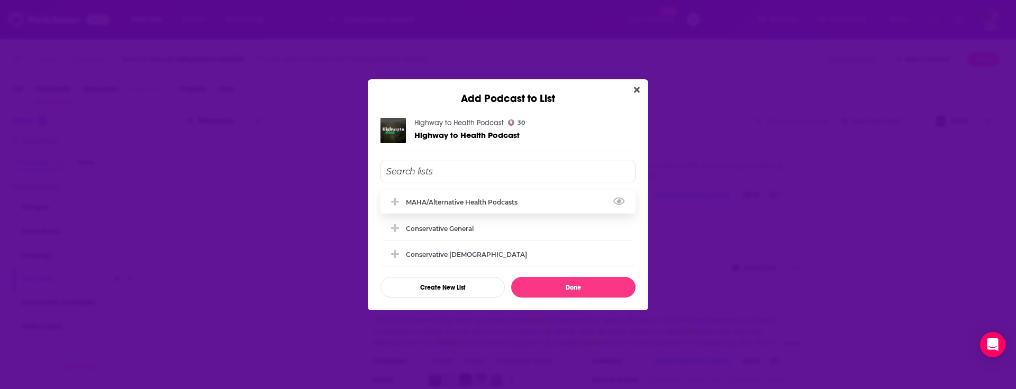
click at [499, 206] on div "MAHA/Alternative Health Podcasts" at bounding box center [507, 201] width 255 height 23
click at [597, 292] on button "Done" at bounding box center [573, 287] width 124 height 21
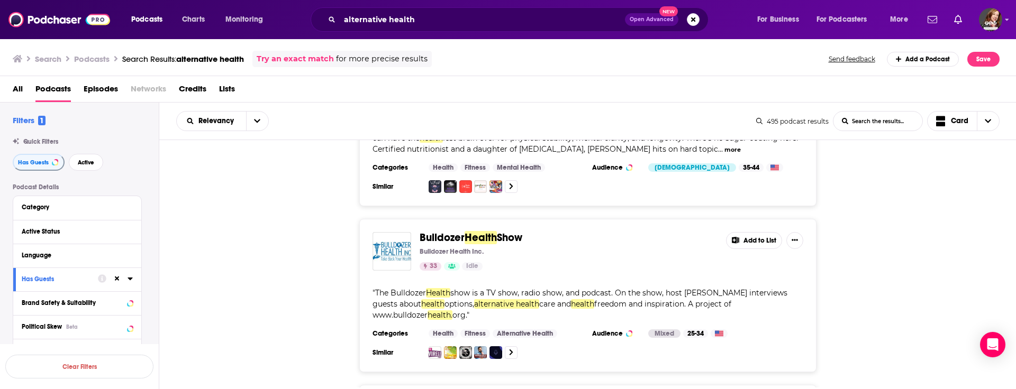
scroll to position [6516, 0]
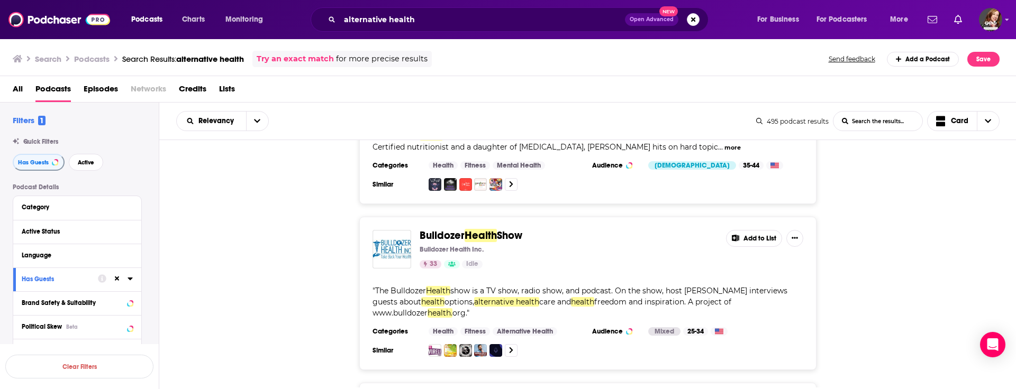
click at [757, 230] on button "Add to List" at bounding box center [754, 238] width 56 height 17
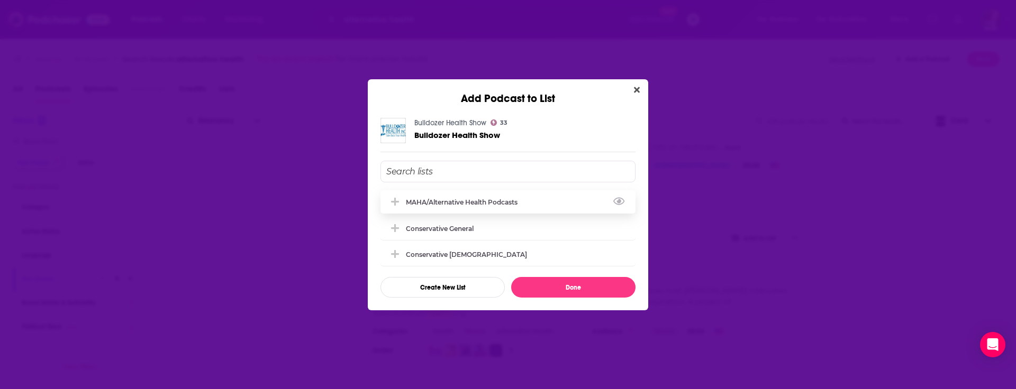
click at [510, 199] on div "MAHA/Alternative Health Podcasts" at bounding box center [465, 202] width 118 height 8
click at [590, 288] on button "Done" at bounding box center [573, 287] width 124 height 21
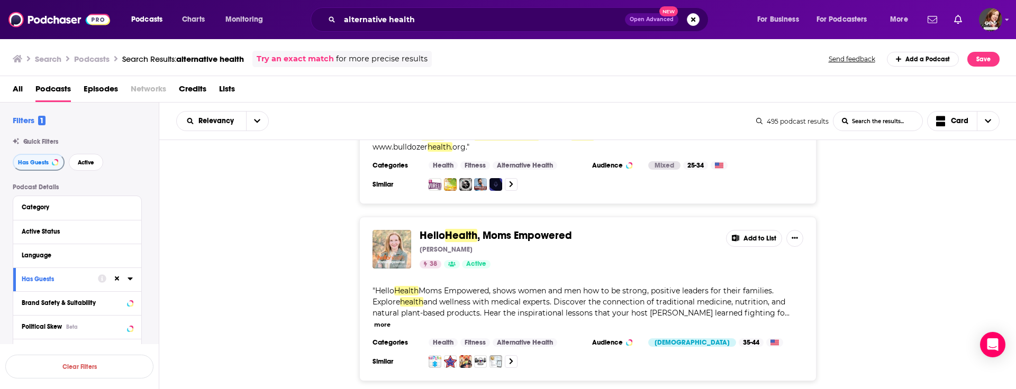
scroll to position [6680, 0]
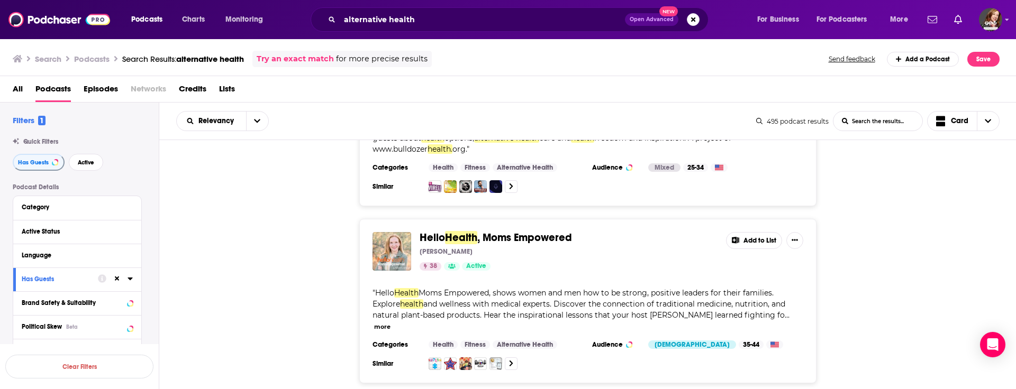
click at [759, 232] on button "Add to List" at bounding box center [754, 240] width 56 height 17
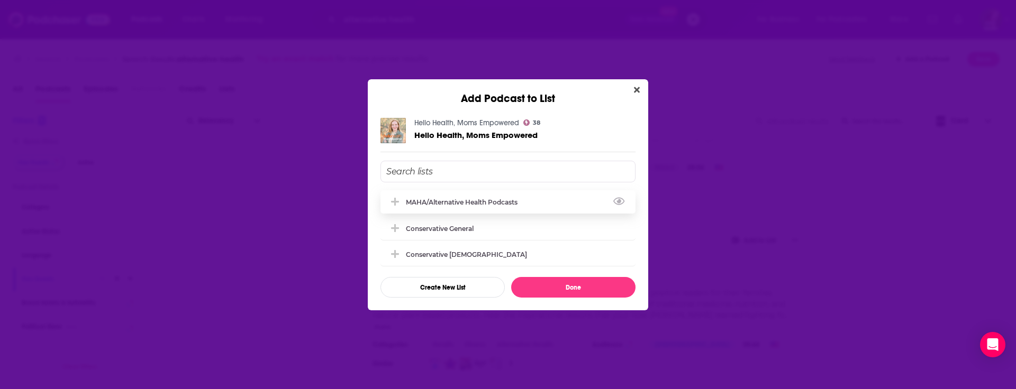
click at [491, 198] on div "MAHA/Alternative Health Podcasts" at bounding box center [465, 202] width 118 height 8
click at [578, 283] on button "Done" at bounding box center [573, 287] width 124 height 21
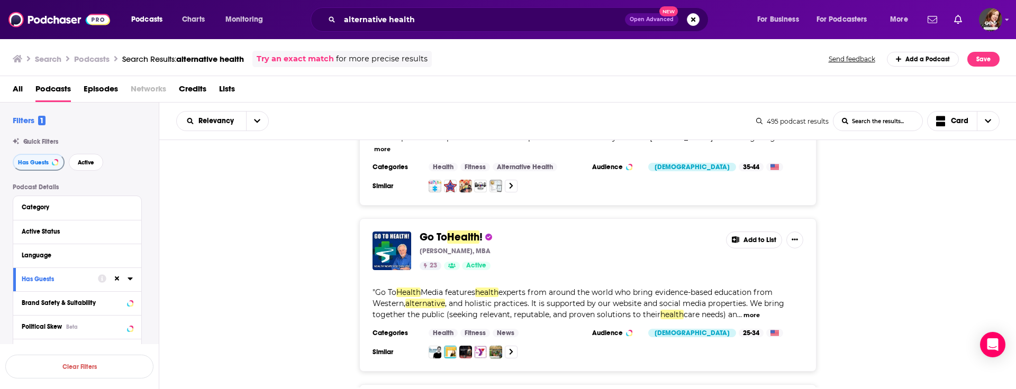
scroll to position [6858, 0]
click at [755, 231] on button "Add to List" at bounding box center [754, 239] width 56 height 17
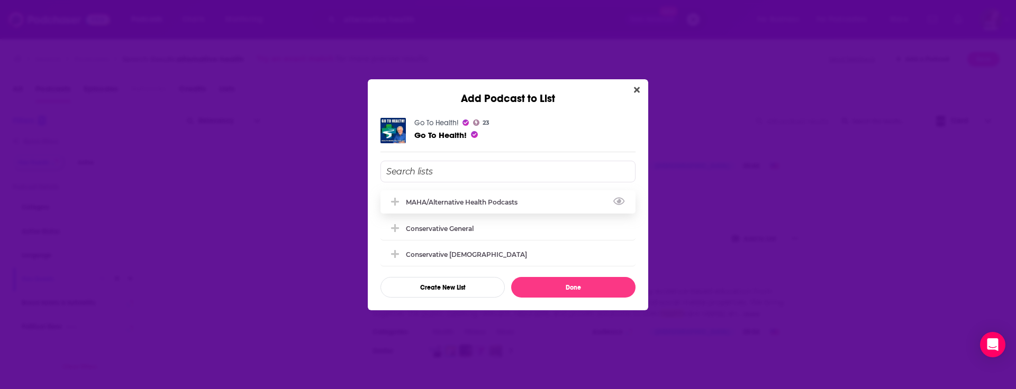
click at [480, 202] on div "MAHA/Alternative Health Podcasts" at bounding box center [465, 202] width 118 height 8
click at [591, 287] on button "Done" at bounding box center [573, 287] width 124 height 21
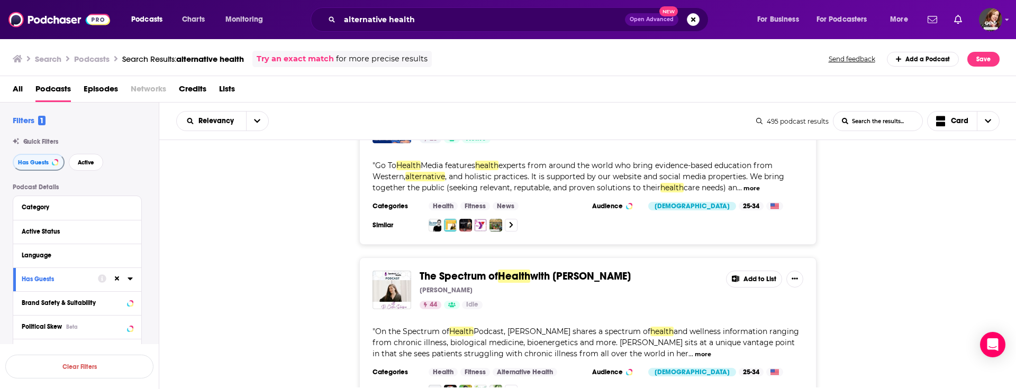
scroll to position [6986, 0]
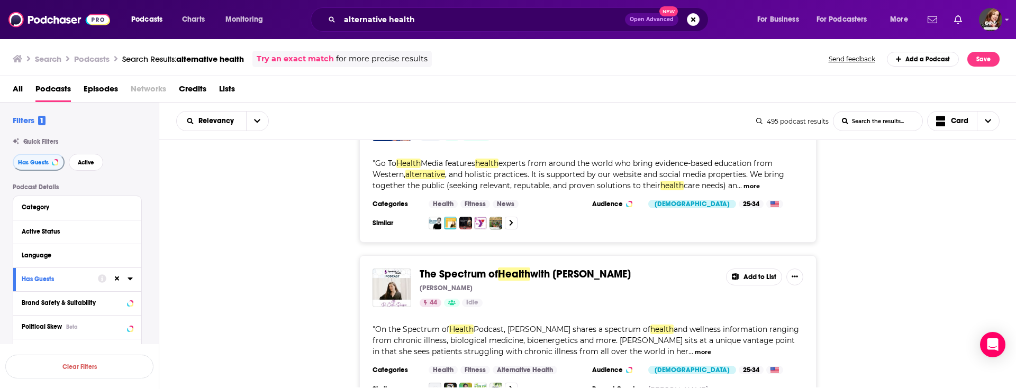
click at [755, 269] on button "Add to List" at bounding box center [754, 277] width 56 height 17
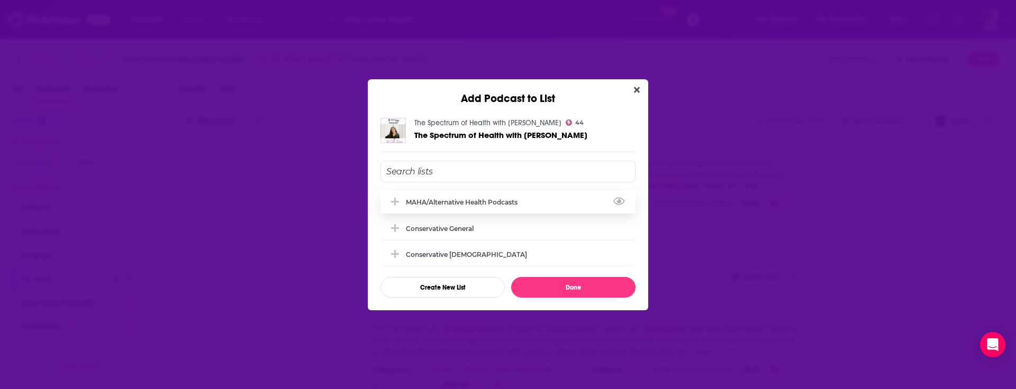
click at [471, 204] on div "MAHA/Alternative Health Podcasts" at bounding box center [465, 202] width 118 height 8
click at [566, 290] on button "Done" at bounding box center [573, 287] width 124 height 21
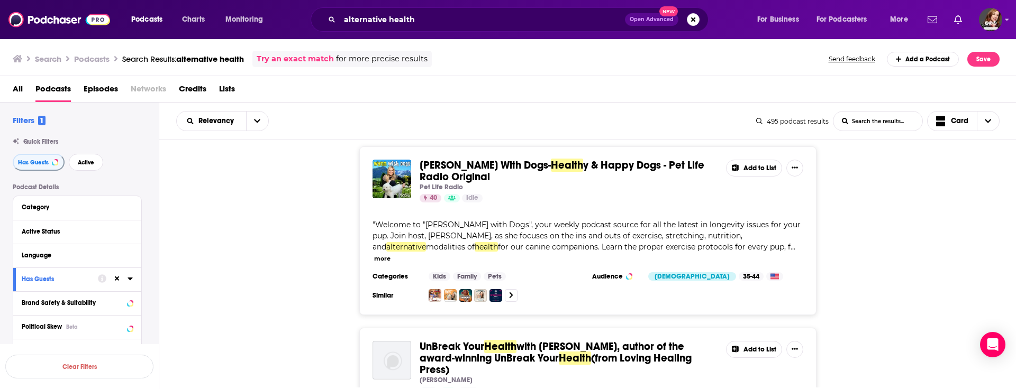
scroll to position [7997, 0]
